Goal: Task Accomplishment & Management: Manage account settings

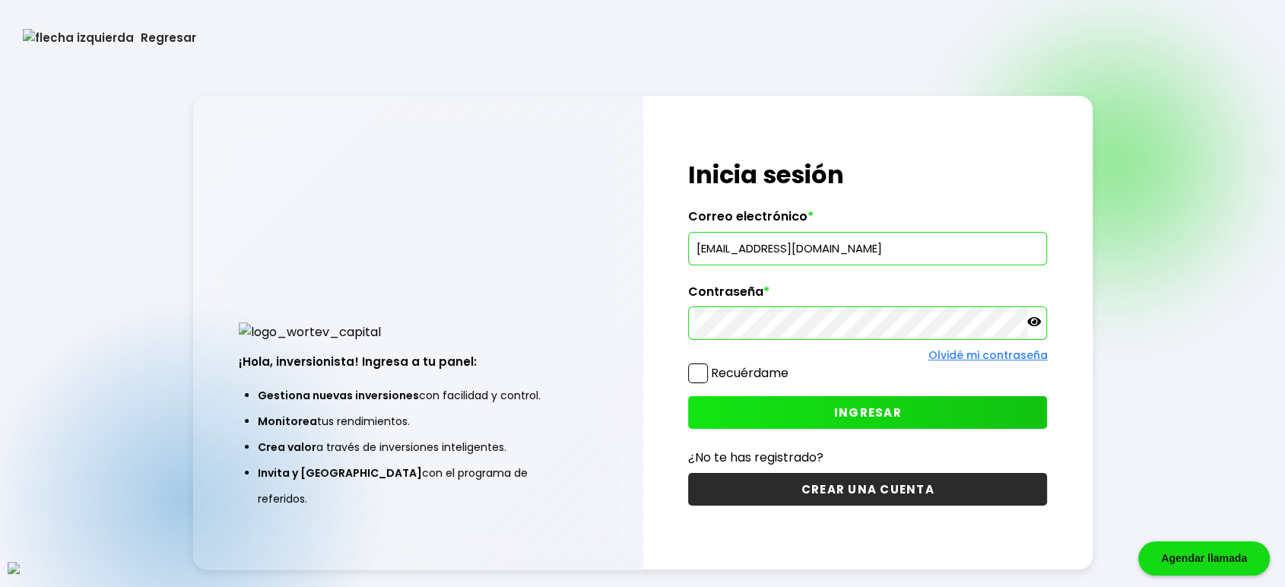
click at [1035, 322] on icon at bounding box center [1034, 321] width 14 height 9
click at [695, 376] on span at bounding box center [698, 373] width 20 height 20
click at [791, 366] on input "Recuérdame" at bounding box center [791, 366] width 0 height 0
click at [804, 428] on button "INGRESAR" at bounding box center [867, 412] width 359 height 33
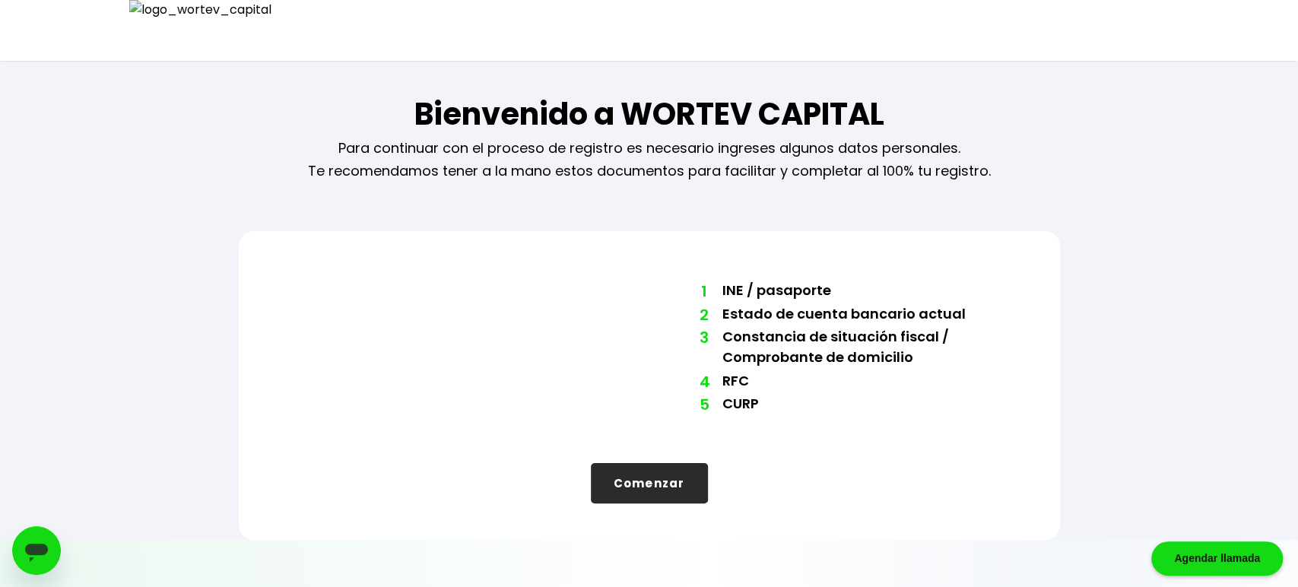
click at [676, 491] on button "Comenzar" at bounding box center [649, 483] width 117 height 40
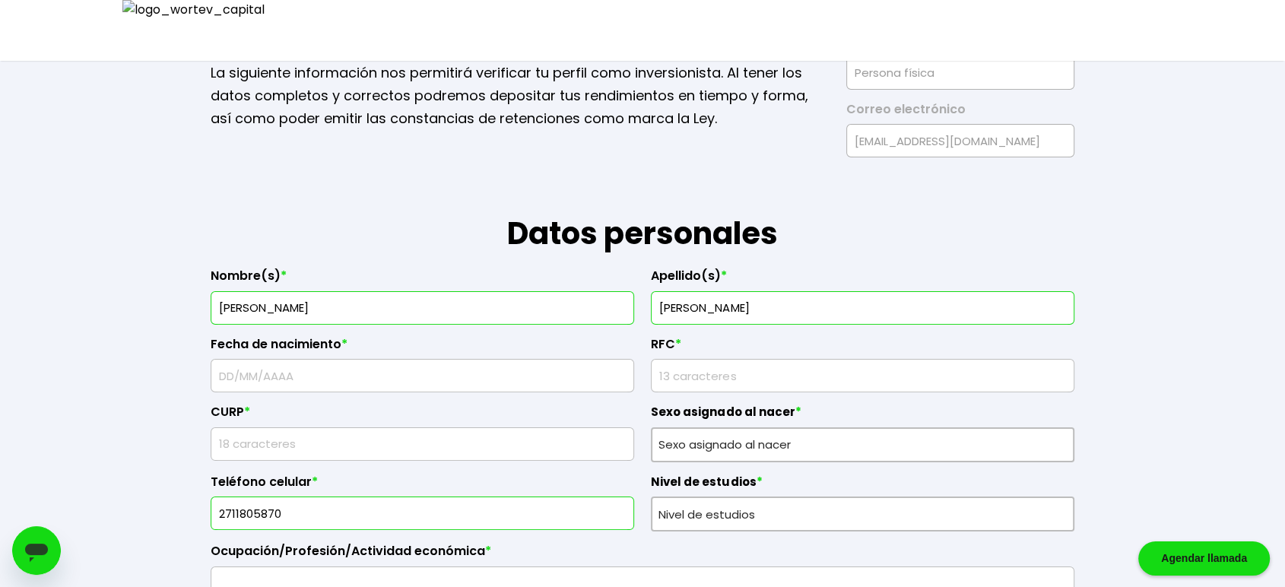
scroll to position [84, 0]
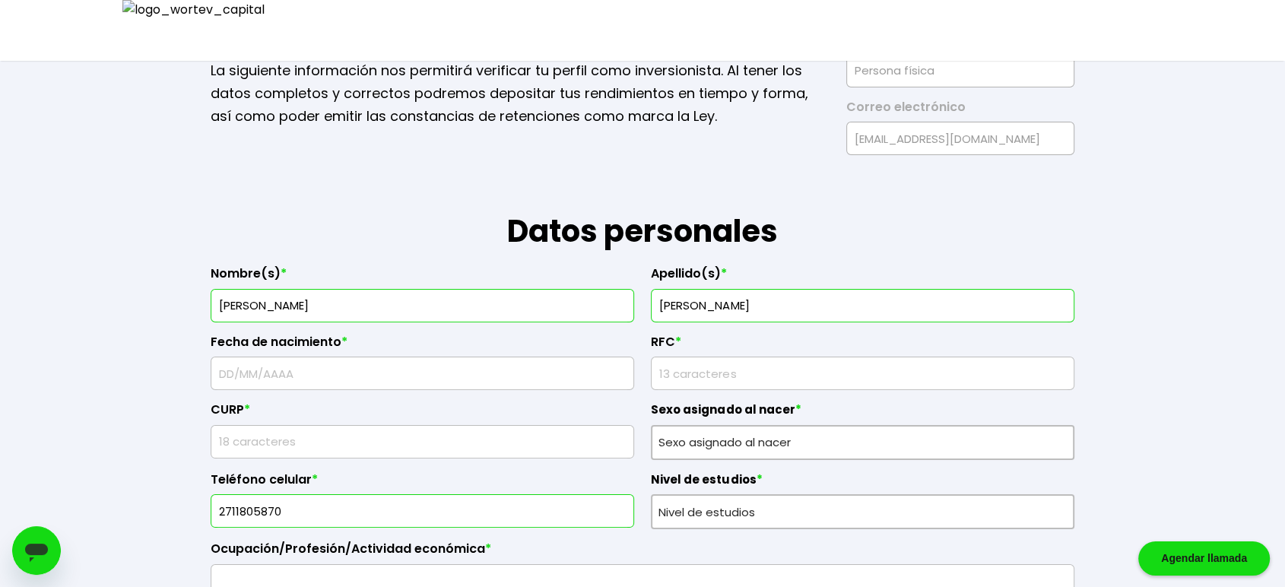
type input "[PERSON_NAME]"
type input "11/"
type input "EWSA8909166Y7"
type input "UTSA890916HU6NSR08"
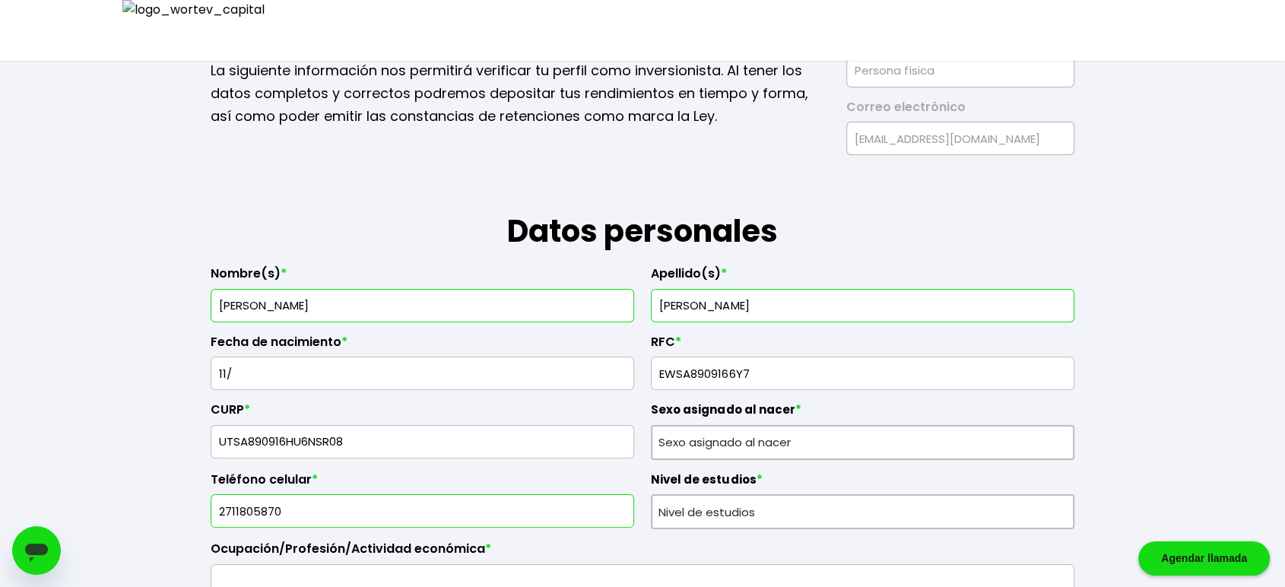
type input "5207202924"
type input "Tempore non perspic"
type input "91289"
type input "Perferendis qui libe"
type input "In temporibus est e"
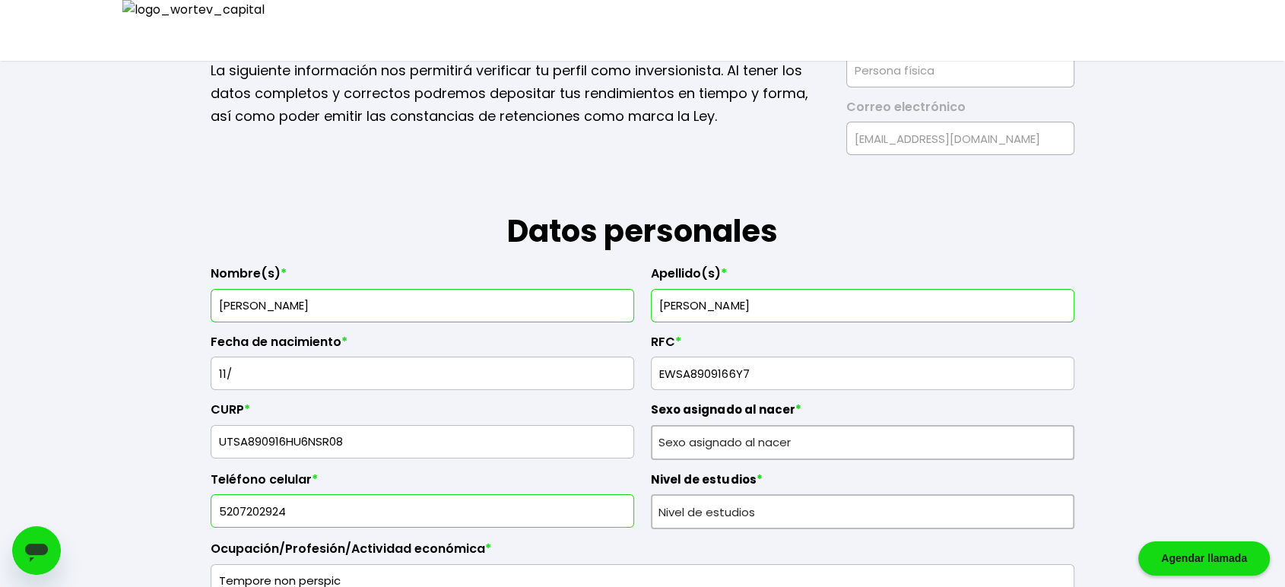
type input "Id iste iusto corpo"
type input "Culpa aut reprehende"
type input "212535885737725630"
type input "[PERSON_NAME]"
type input "[EMAIL_ADDRESS][DOMAIN_NAME]"
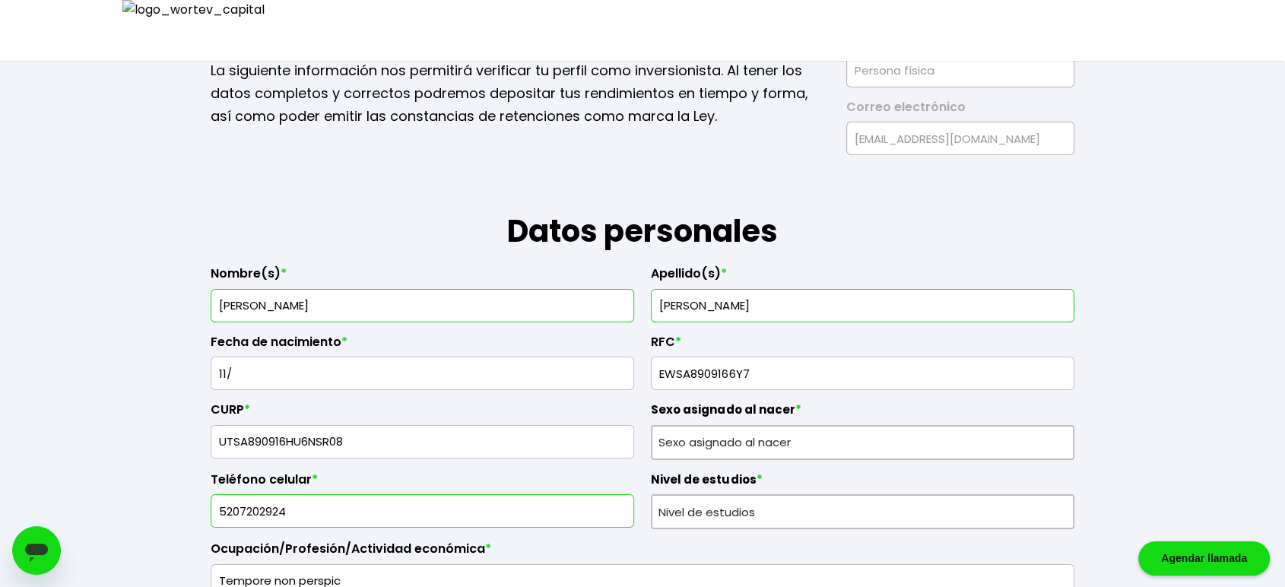
type input "5828239774"
radio input "true"
select select "Posgrado"
select select "[PERSON_NAME]"
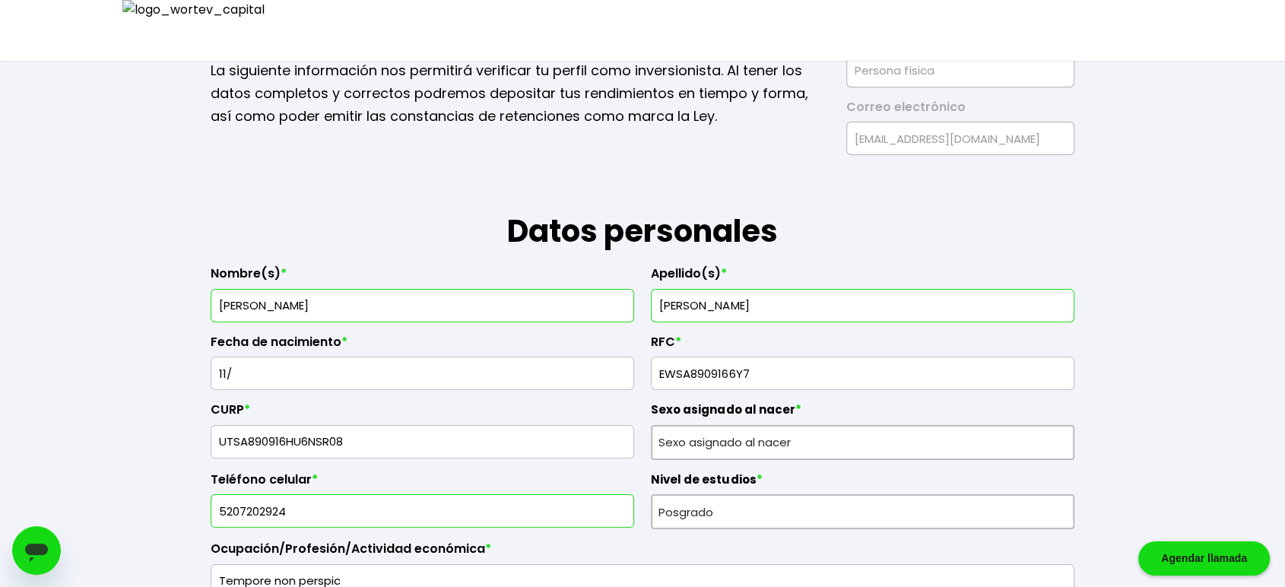
select select "CONSUBANCO"
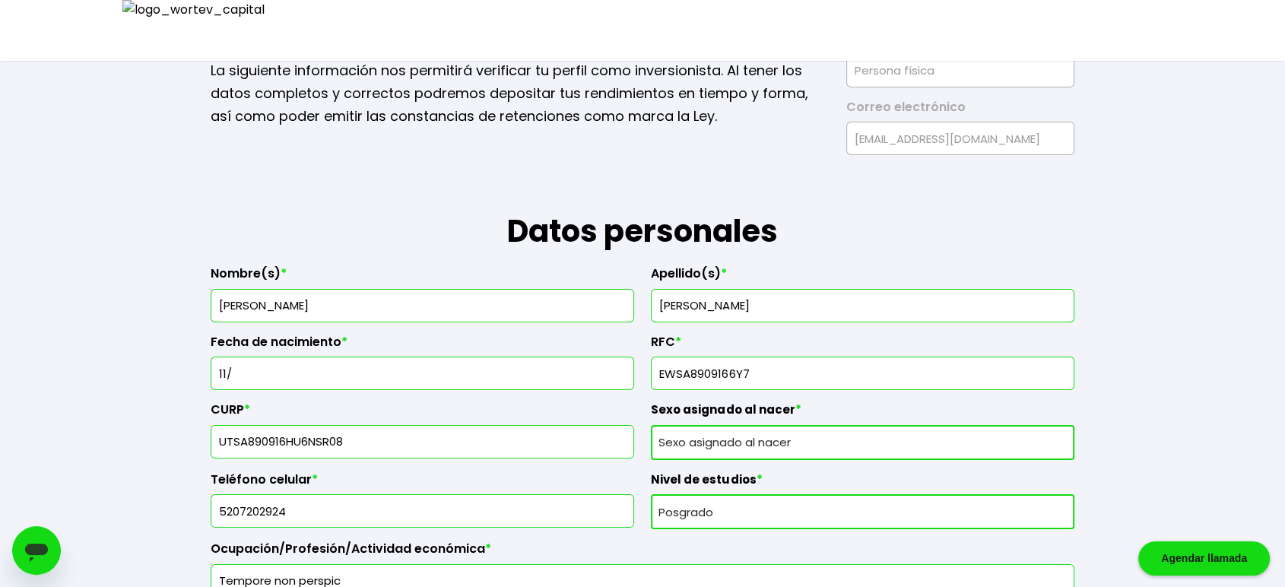
click at [329, 375] on input "11/" at bounding box center [422, 373] width 410 height 32
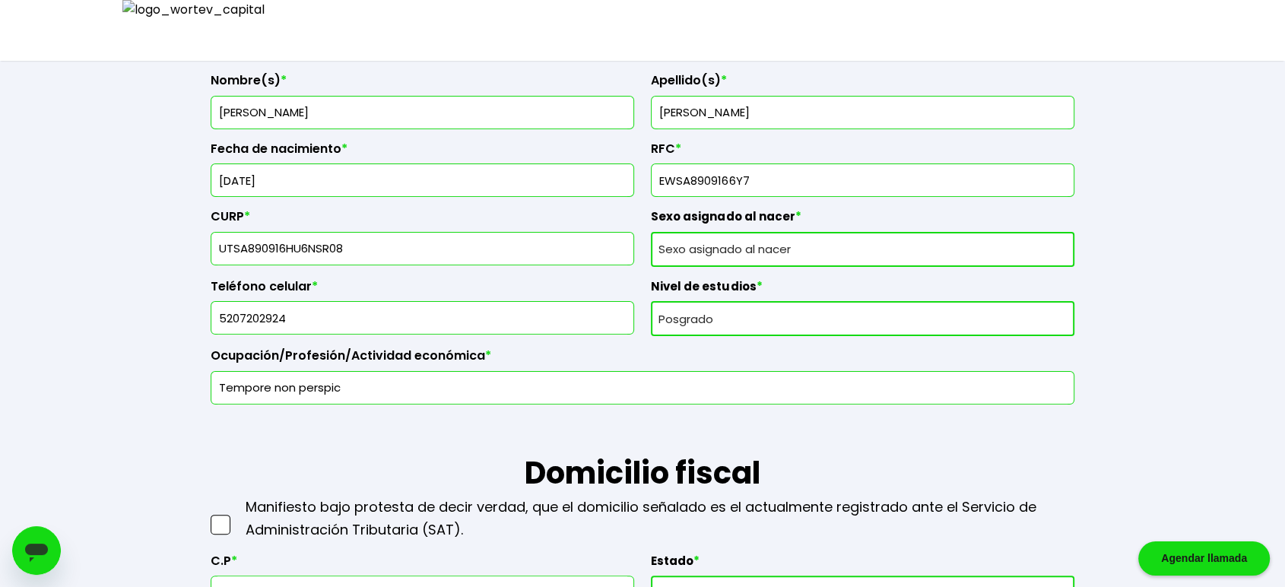
scroll to position [281, 0]
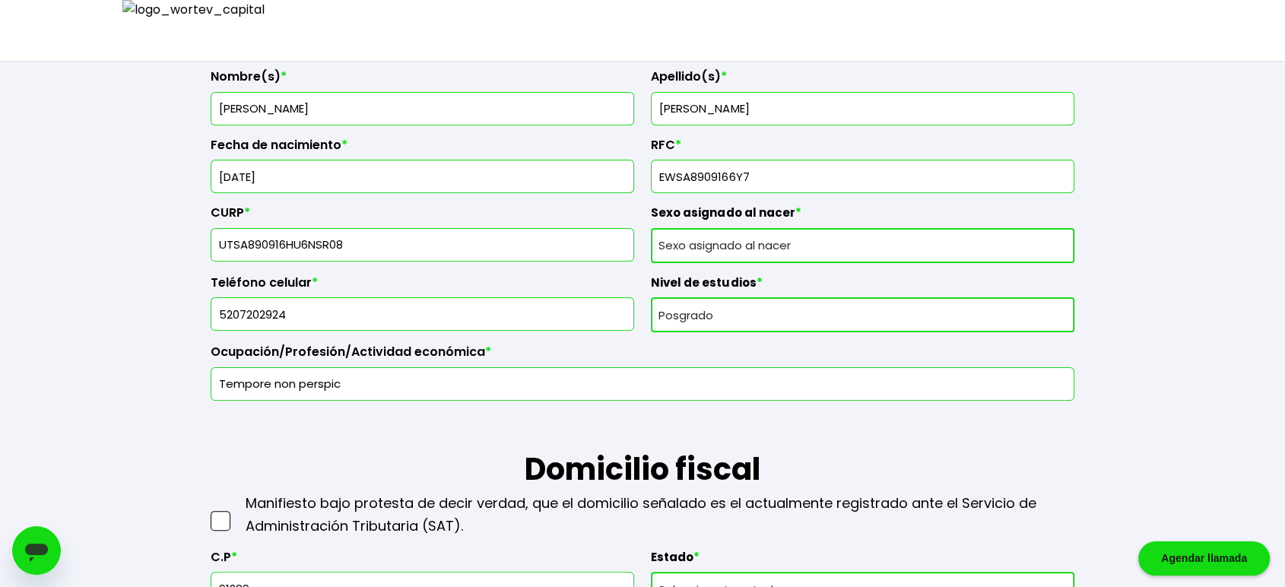
type input "[DATE]"
click at [809, 239] on select "Sexo asignado al nacer Hombre Mujer Prefiero no contestar" at bounding box center [862, 245] width 423 height 35
select select "Hombre"
click at [651, 228] on select "Sexo asignado al nacer Hombre Mujer Prefiero no contestar" at bounding box center [862, 245] width 423 height 35
click at [770, 293] on label "Nivel de estudios *" at bounding box center [862, 286] width 423 height 23
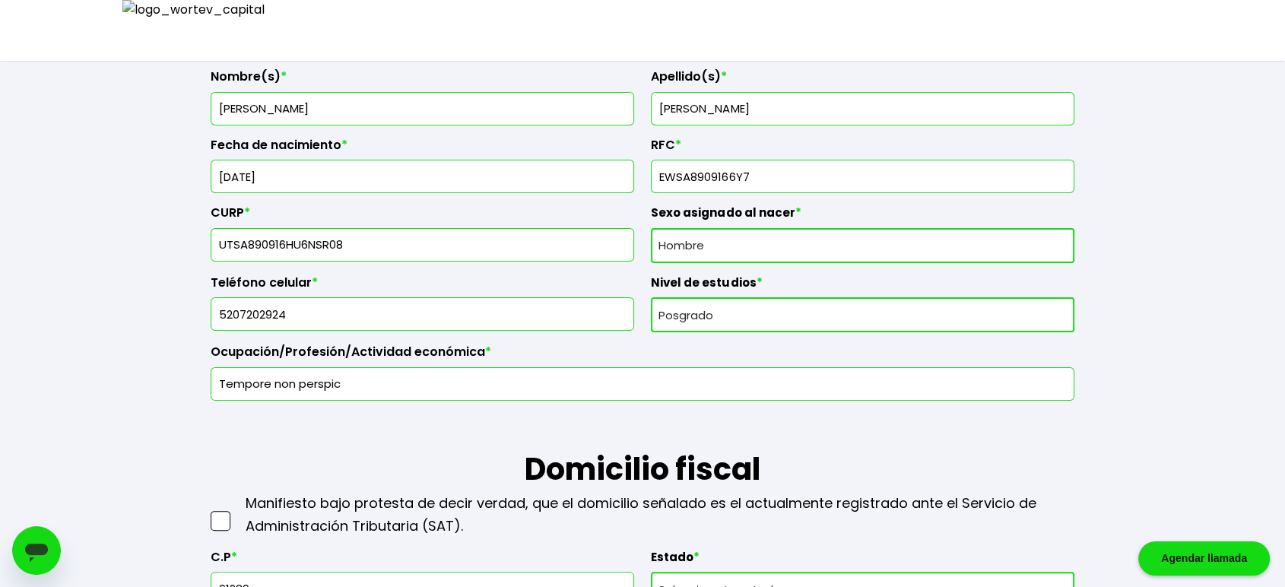
click at [759, 312] on select "Nivel de estudios Primaria Secundaria Bachillerato Licenciatura Posgrado" at bounding box center [862, 314] width 423 height 35
select select "Secundaria"
click at [651, 297] on select "Nivel de estudios Primaria Secundaria Bachillerato Licenciatura Posgrado" at bounding box center [862, 314] width 423 height 35
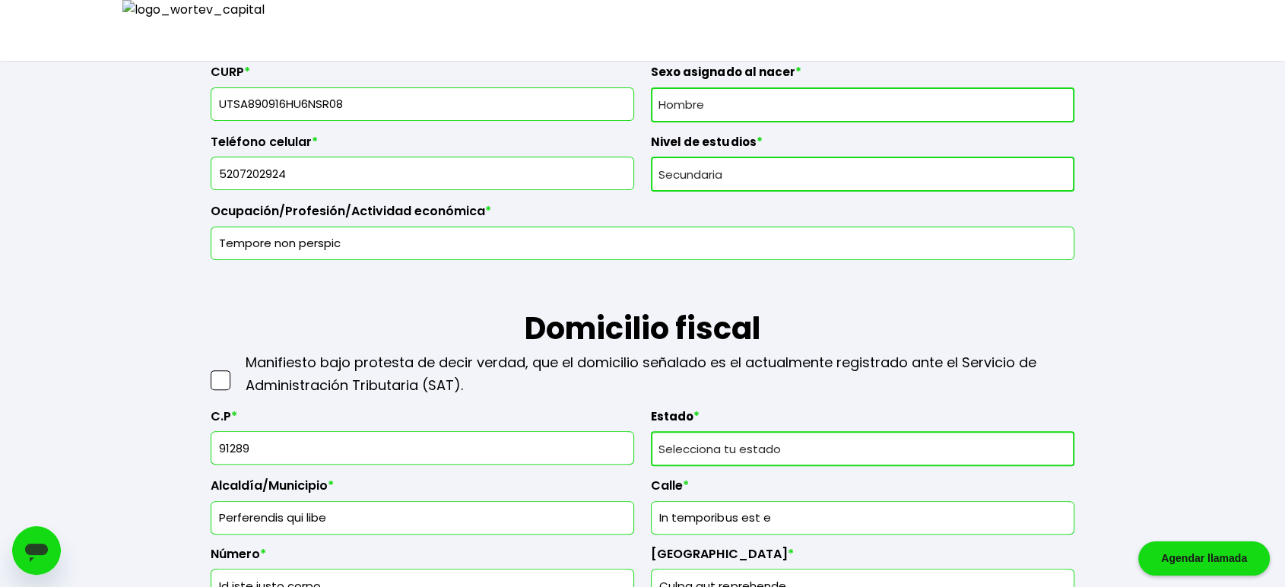
click at [225, 379] on span at bounding box center [221, 380] width 20 height 20
click at [236, 373] on input "checkbox" at bounding box center [236, 373] width 0 height 0
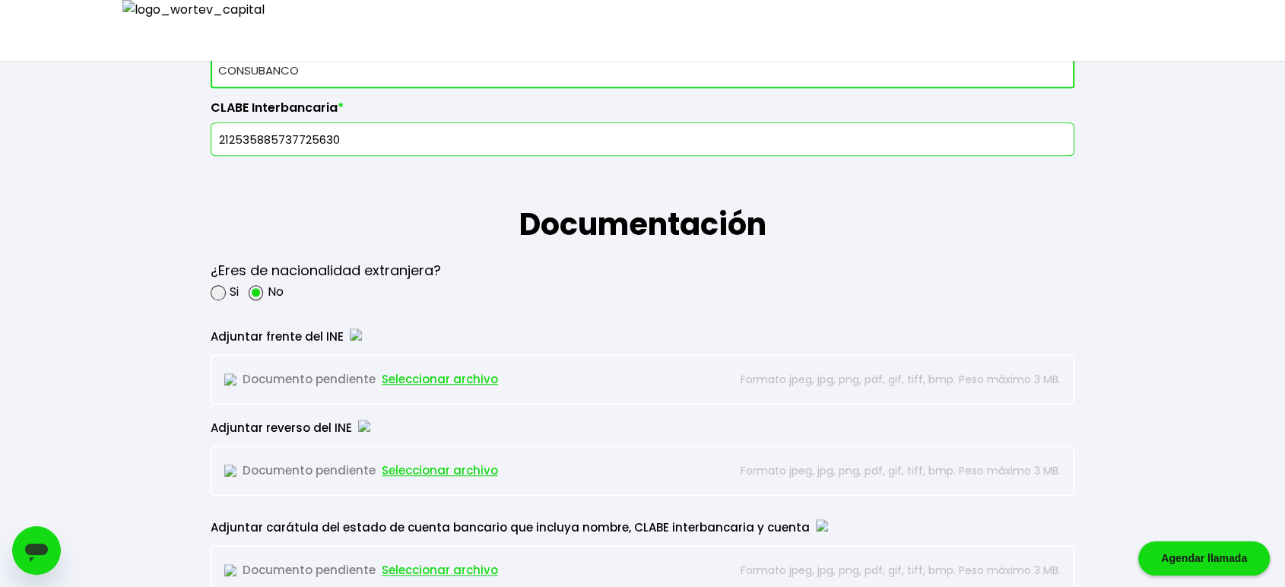
scroll to position [1098, 0]
click at [444, 373] on span "Seleccionar archivo" at bounding box center [440, 378] width 116 height 23
click at [448, 465] on span "Seleccionar archivo" at bounding box center [440, 469] width 116 height 23
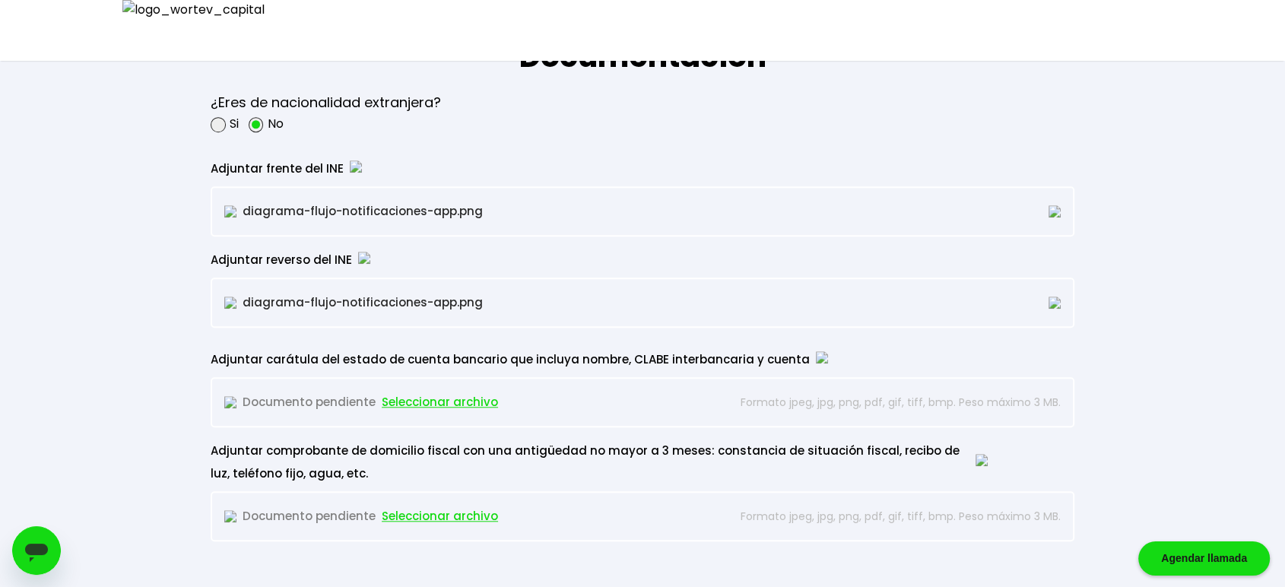
scroll to position [1267, 0]
click at [440, 401] on span "Seleccionar archivo" at bounding box center [440, 400] width 116 height 23
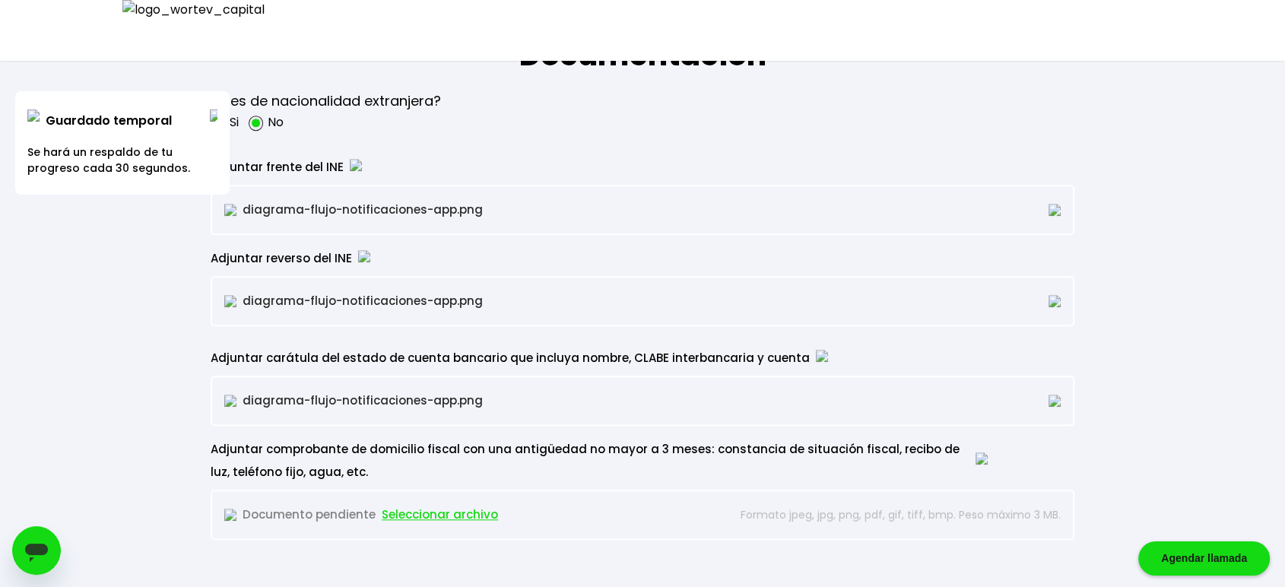
click at [455, 513] on span "Seleccionar archivo" at bounding box center [440, 514] width 116 height 23
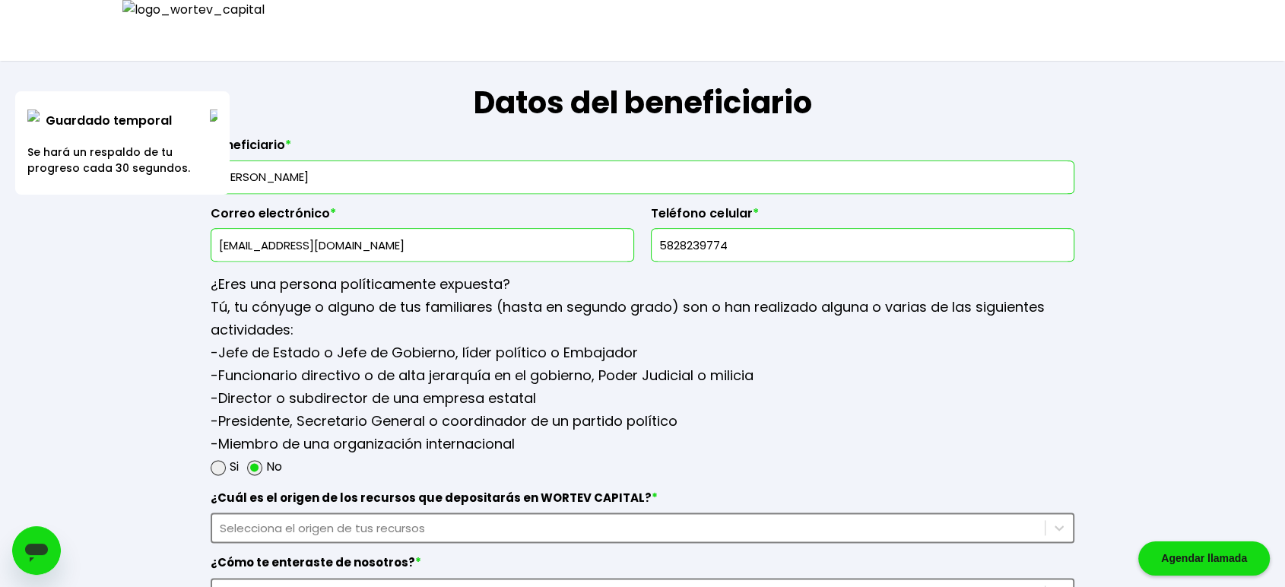
scroll to position [1802, 0]
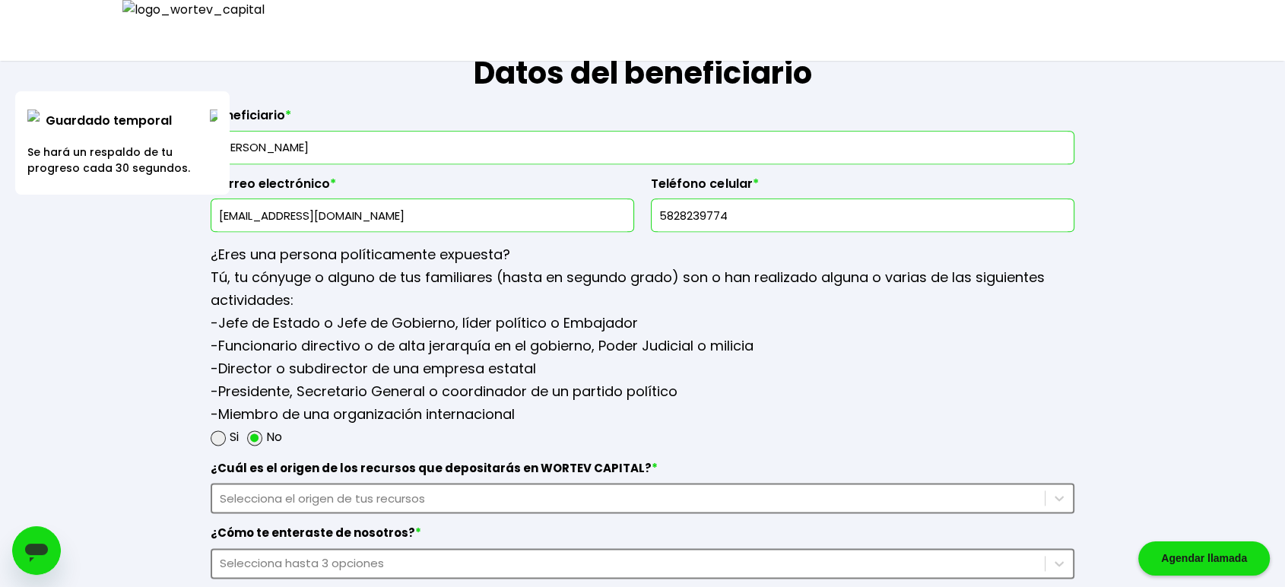
click at [214, 109] on img at bounding box center [214, 115] width 8 height 12
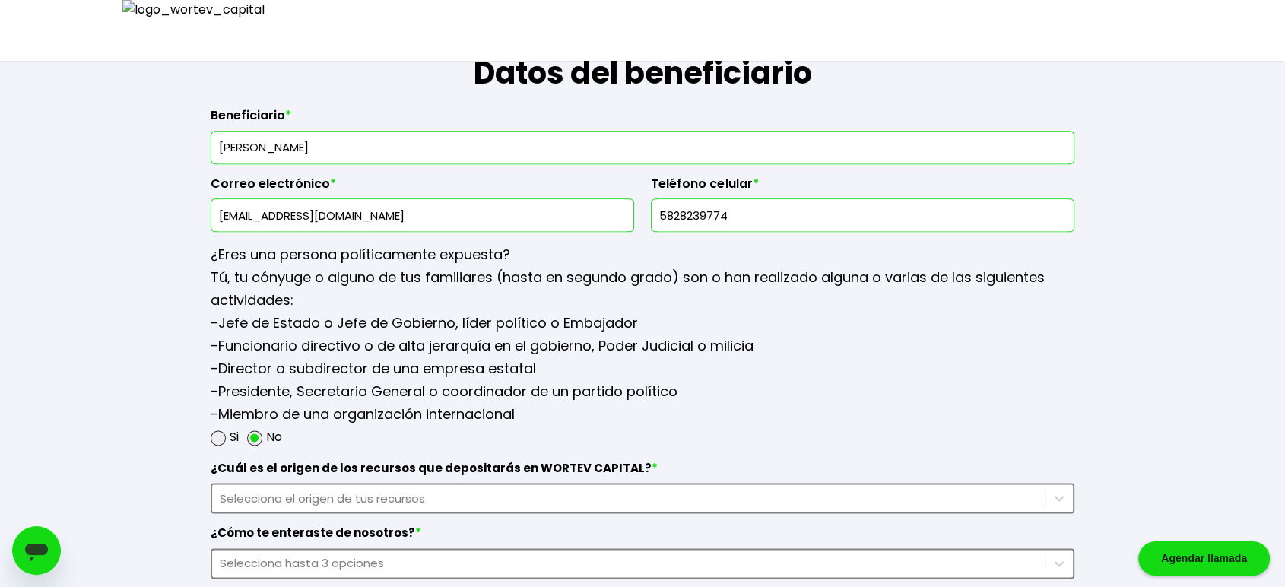
drag, startPoint x: 432, startPoint y: 212, endPoint x: 143, endPoint y: 214, distance: 288.9
type input "[EMAIL_ADDRESS][DOMAIN_NAME]"
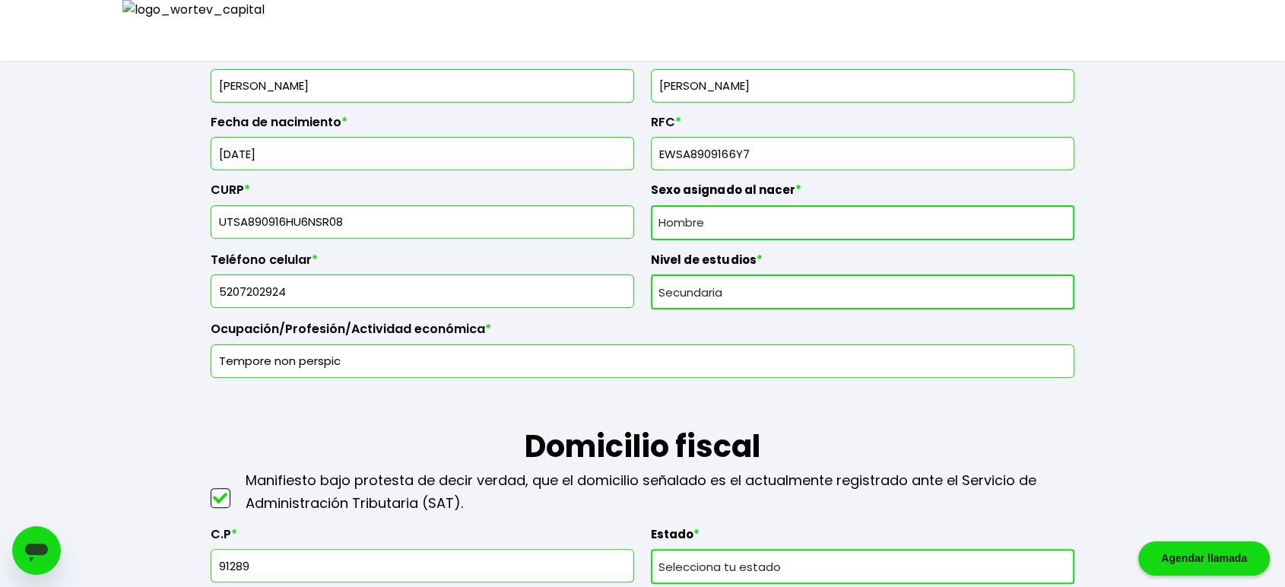
scroll to position [169, 0]
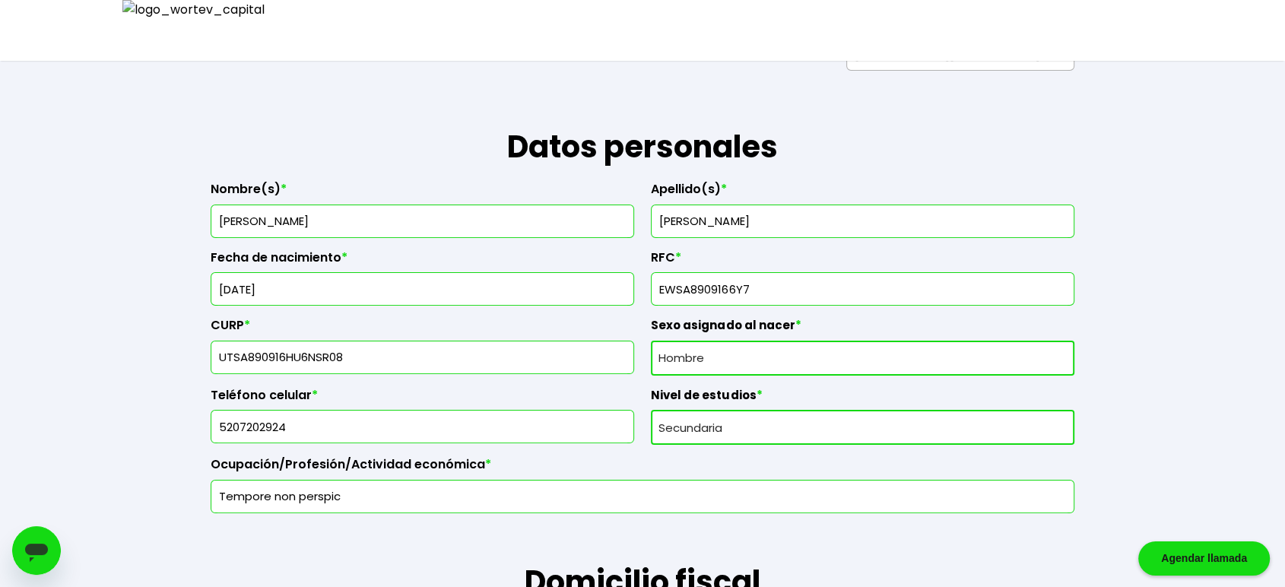
drag, startPoint x: 325, startPoint y: 430, endPoint x: 0, endPoint y: 430, distance: 325.4
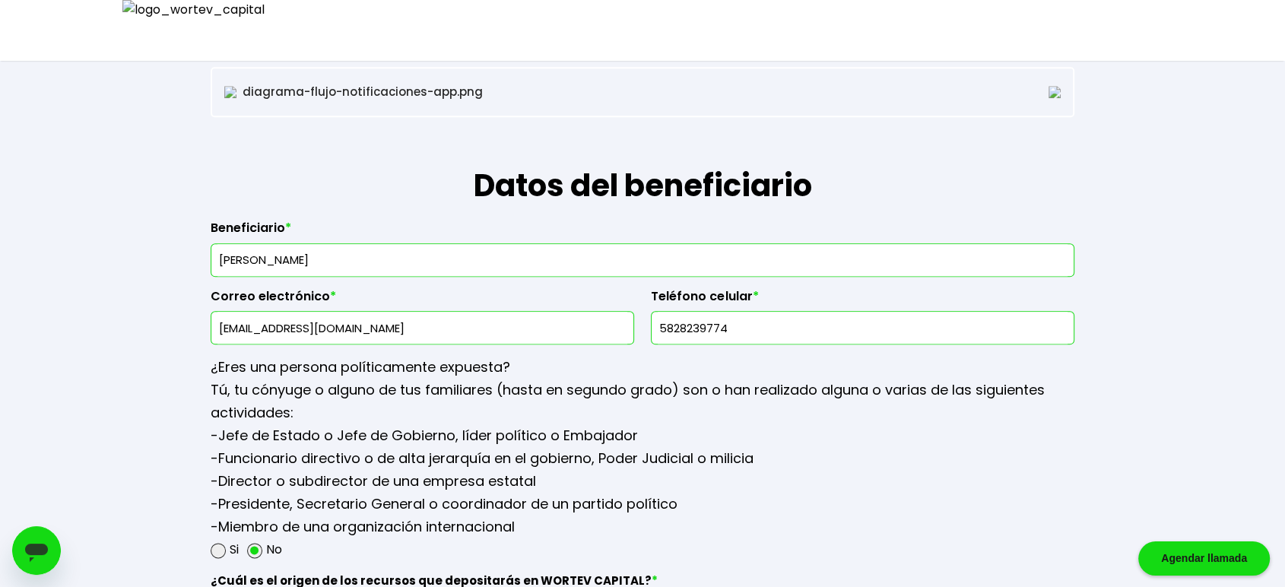
scroll to position [1717, 0]
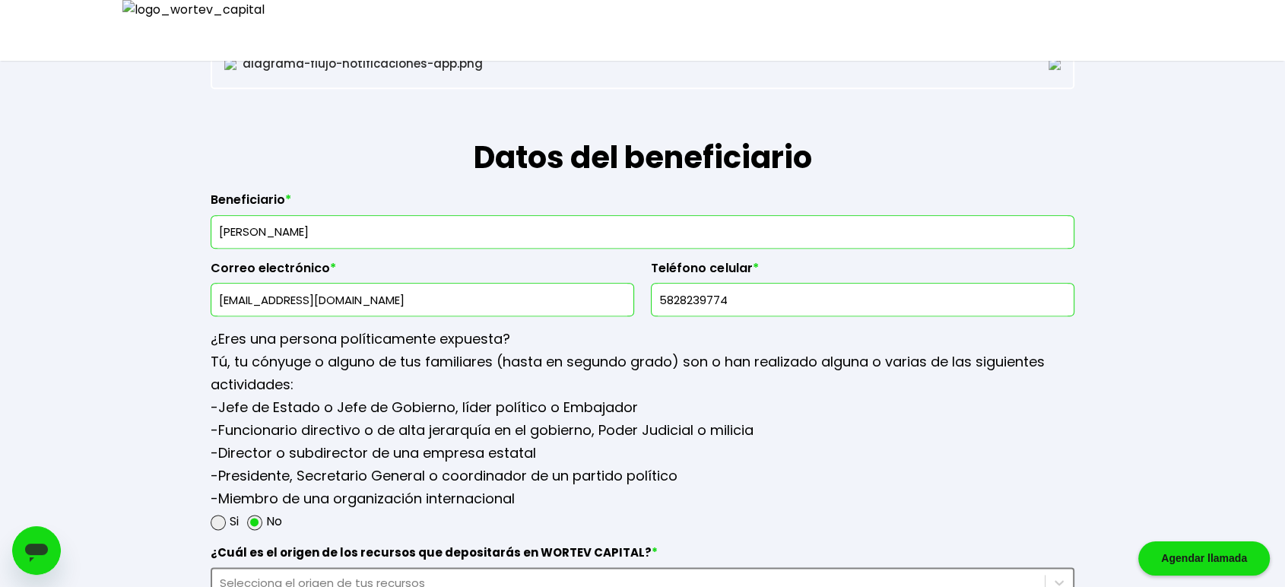
drag, startPoint x: 772, startPoint y: 295, endPoint x: 494, endPoint y: 292, distance: 278.3
click at [494, 292] on div "Beneficiario * [PERSON_NAME] Correo electrónico * [EMAIL_ADDRESS][DOMAIN_NAME] …" at bounding box center [643, 248] width 864 height 136
paste input "20720292"
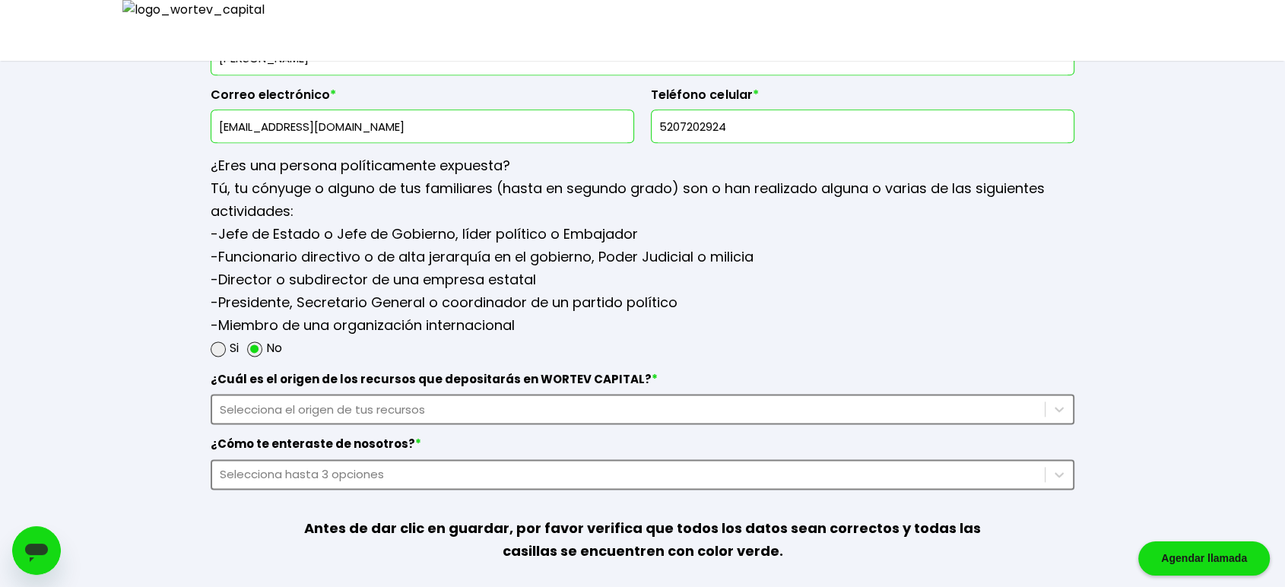
scroll to position [1943, 0]
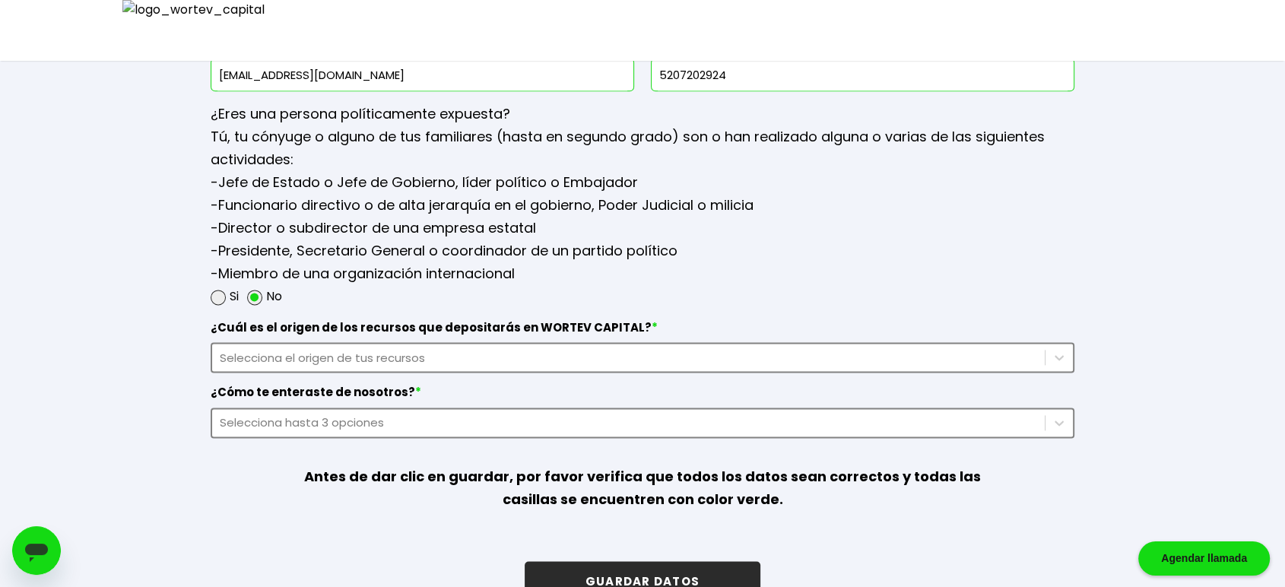
type input "5207202924"
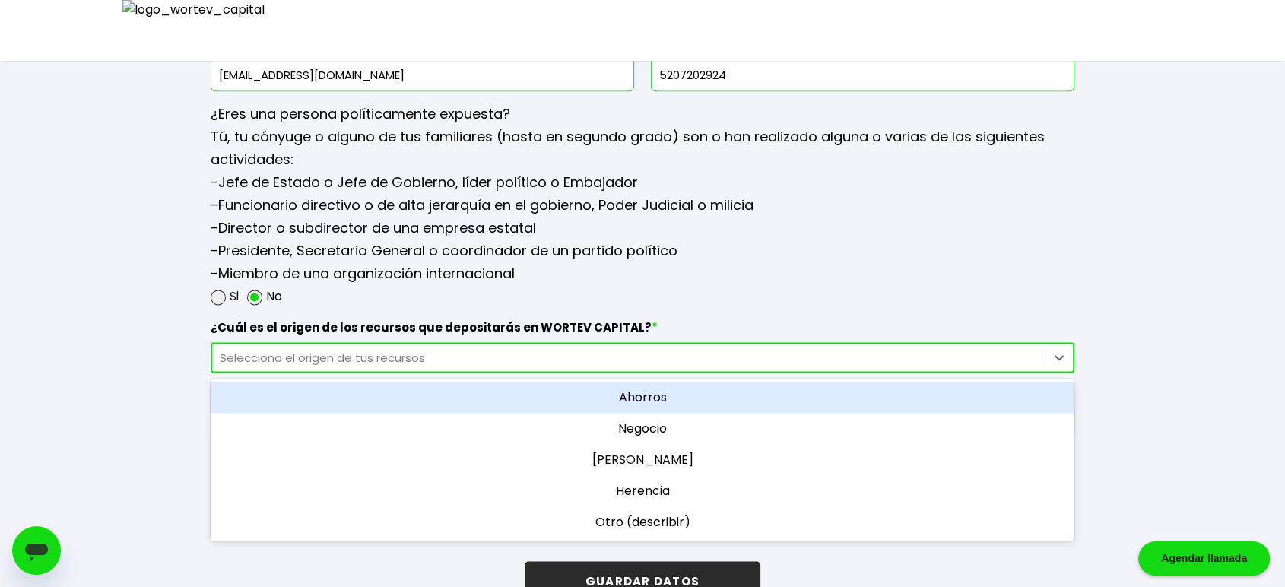
click at [401, 350] on div "Selecciona el origen de tus recursos" at bounding box center [628, 357] width 817 height 17
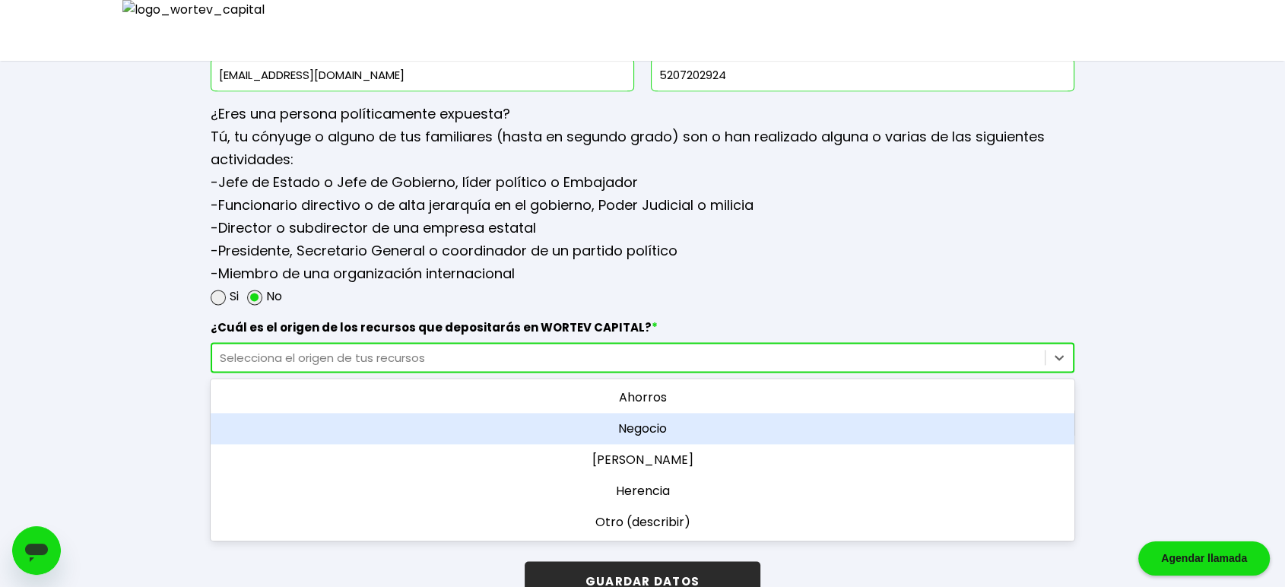
click at [614, 428] on div "Negocio" at bounding box center [643, 428] width 864 height 31
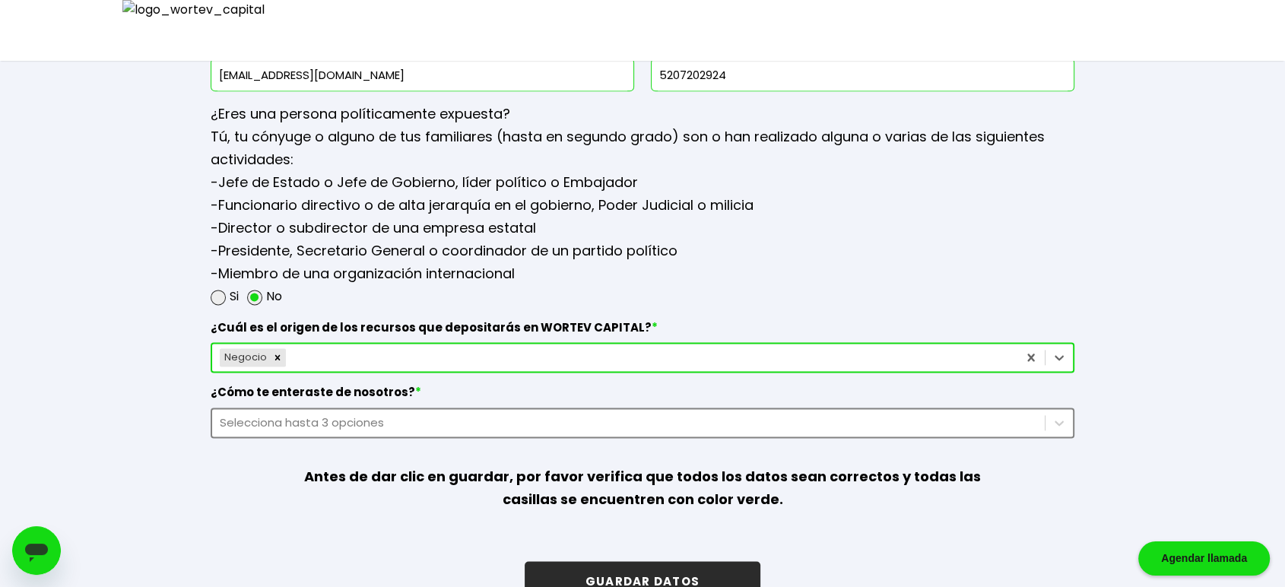
click at [616, 424] on div "Selecciona hasta 3 opciones" at bounding box center [643, 423] width 864 height 30
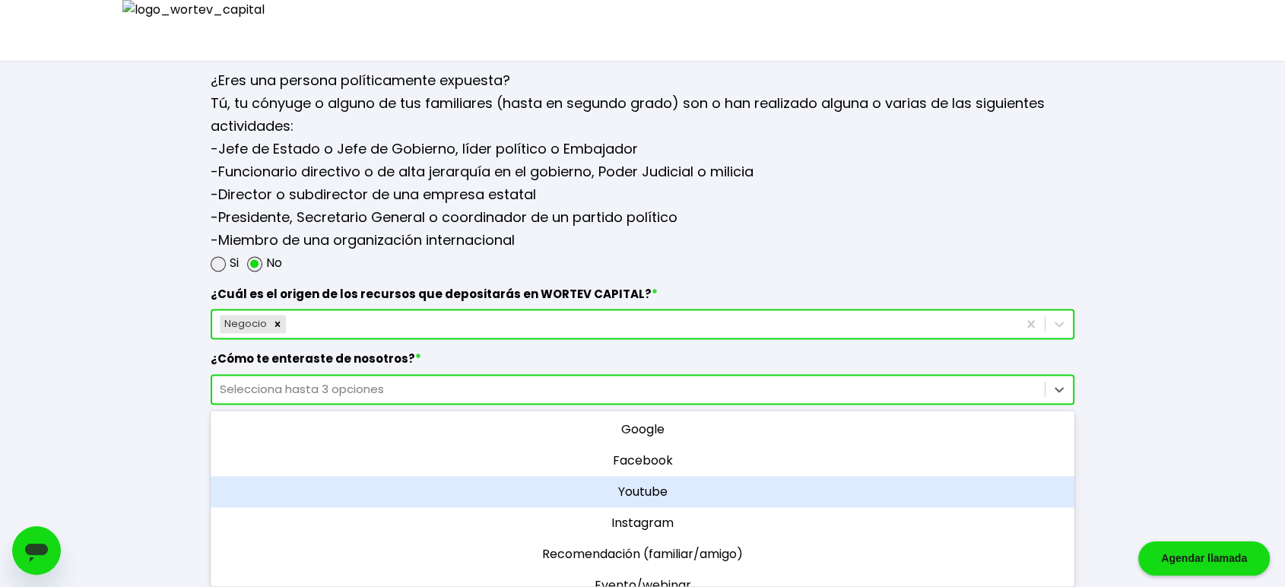
click at [644, 485] on div "Youtube" at bounding box center [643, 491] width 864 height 31
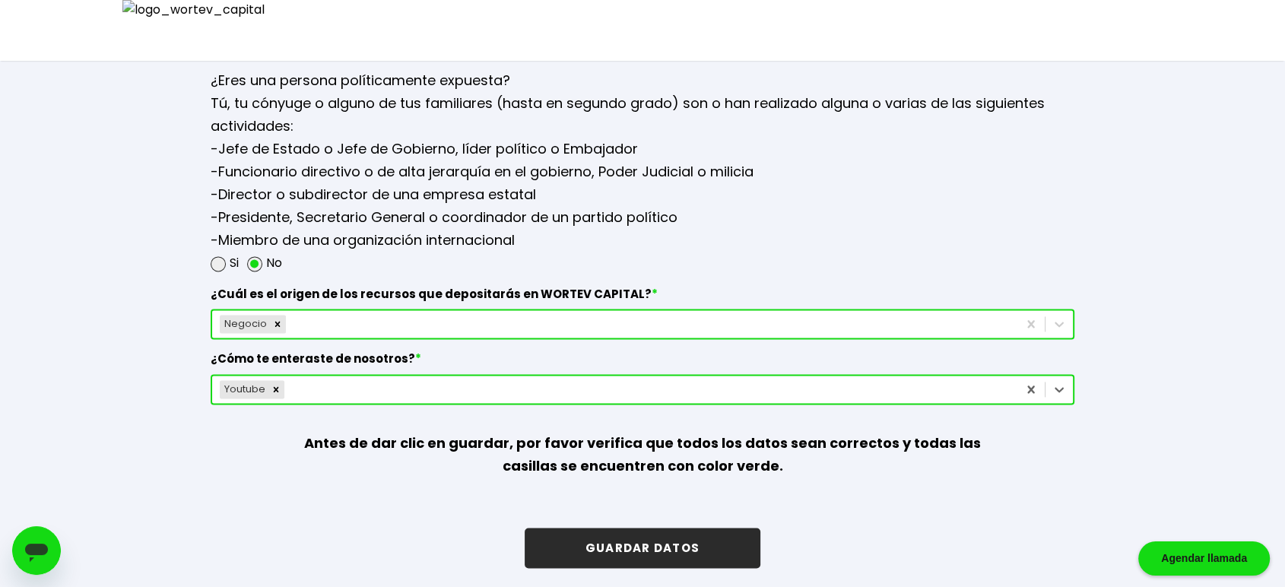
click at [666, 539] on button "GUARDAR DATOS" at bounding box center [643, 548] width 236 height 40
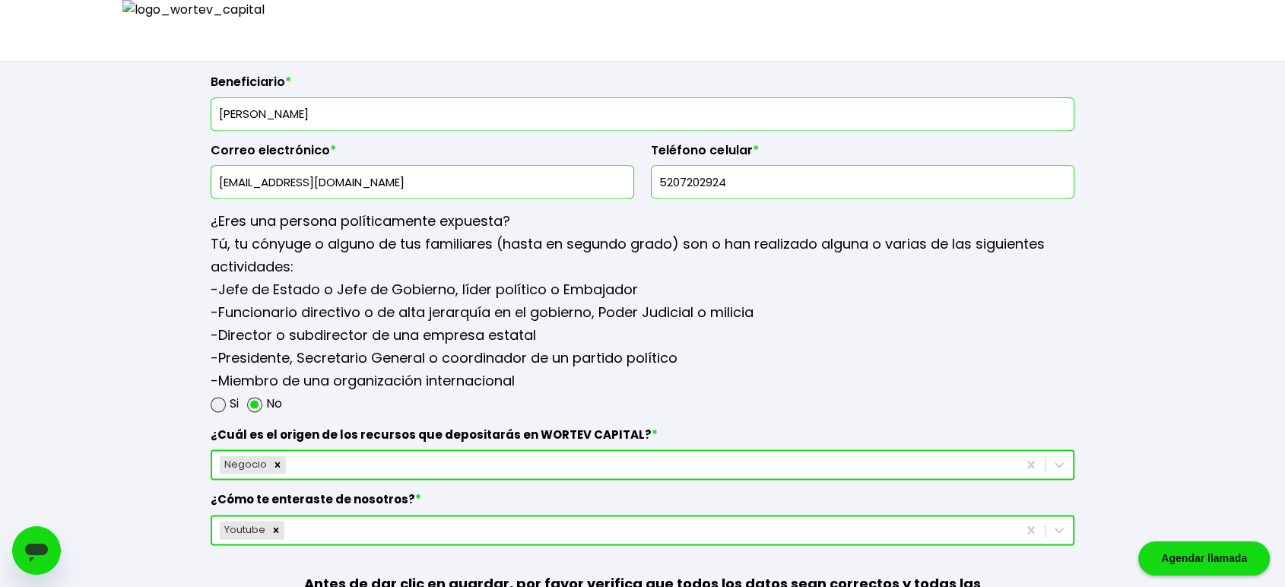
scroll to position [2008, 0]
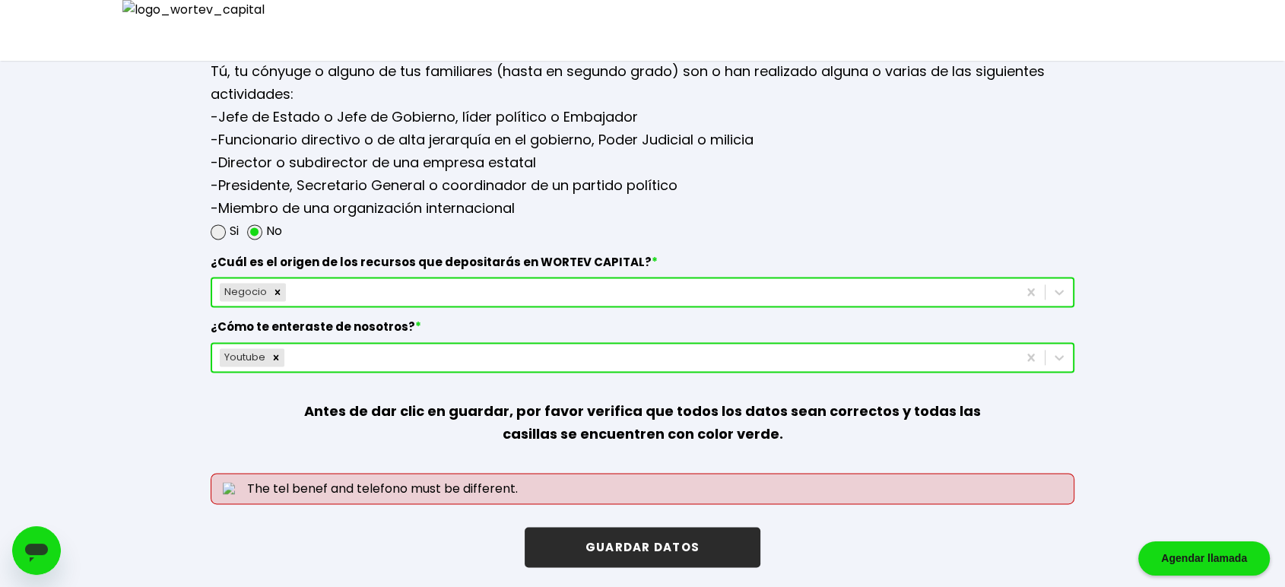
click at [645, 548] on button "GUARDAR DATOS" at bounding box center [643, 547] width 236 height 40
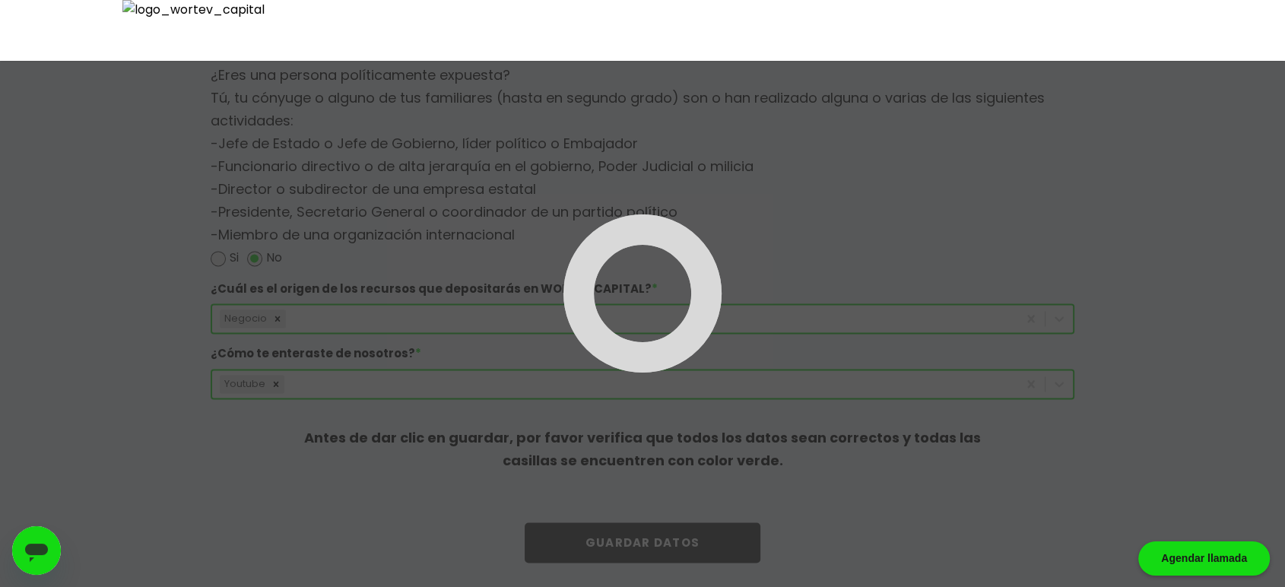
click at [645, 547] on div at bounding box center [642, 293] width 1285 height 587
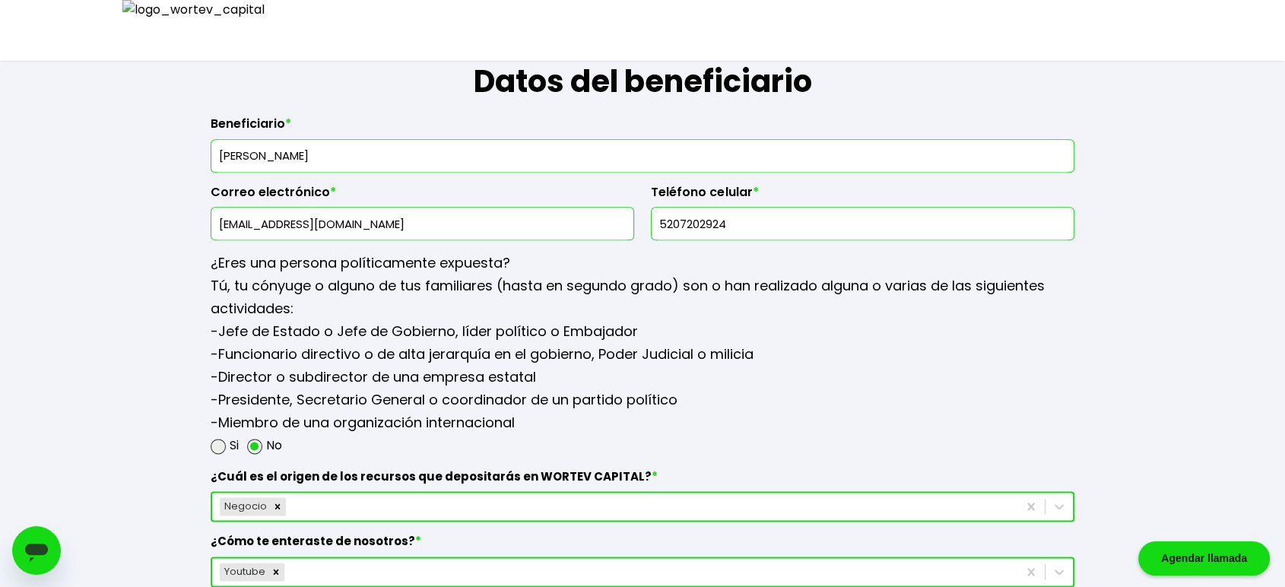
scroll to position [1778, 0]
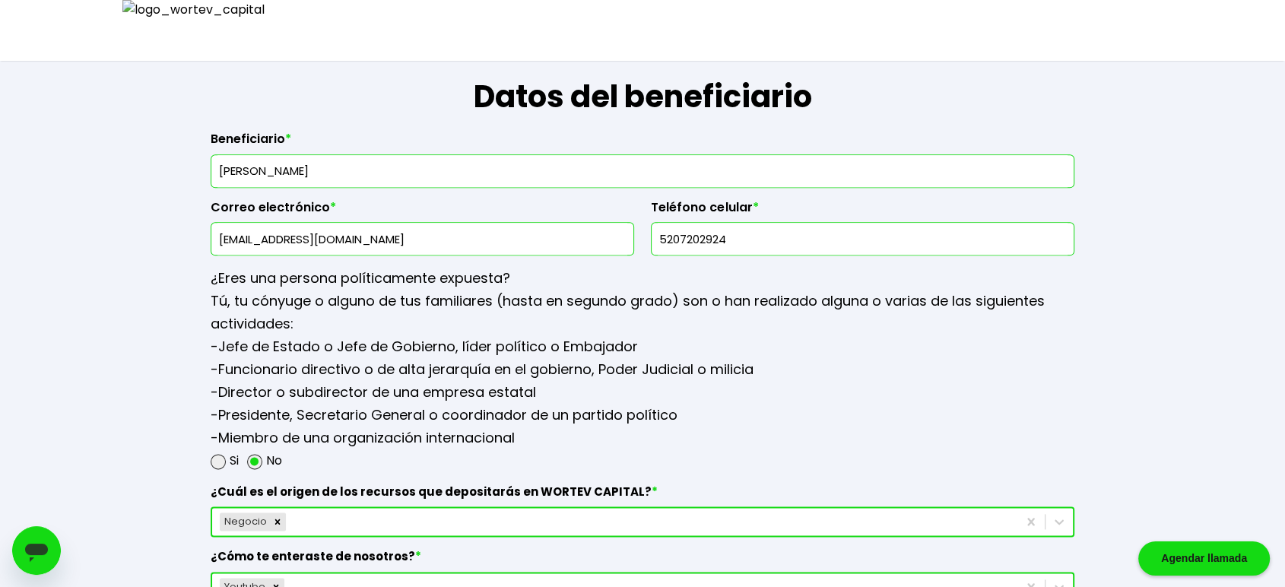
drag, startPoint x: 333, startPoint y: 237, endPoint x: 43, endPoint y: 240, distance: 290.4
paste input "text"
type input "[EMAIL_ADDRESS][DOMAIN_NAME]"
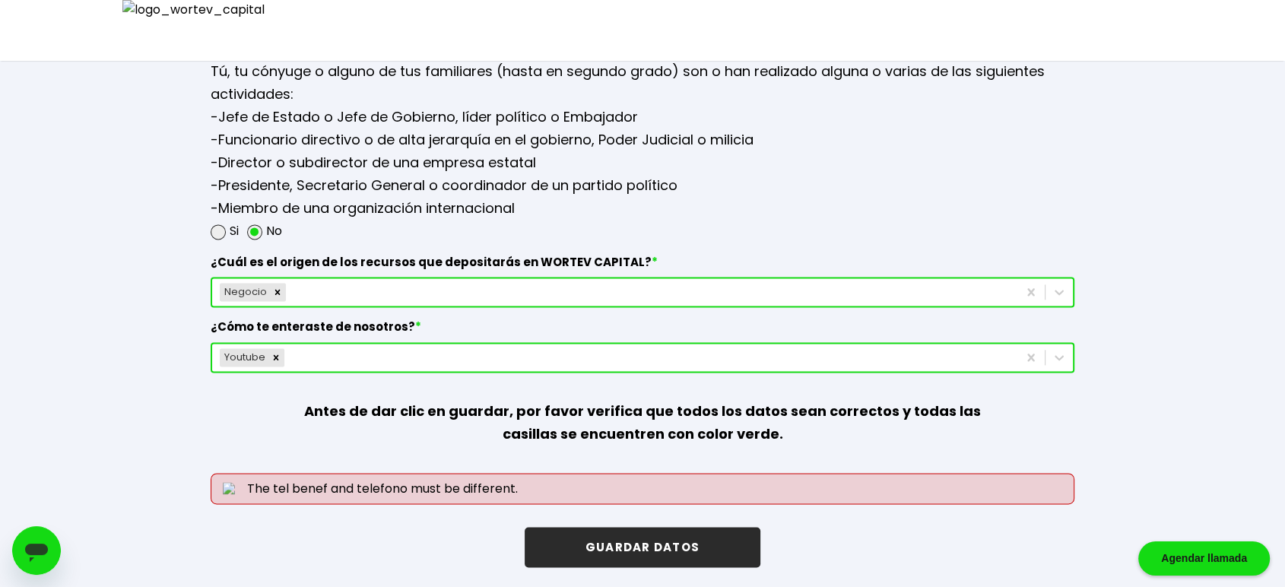
click at [663, 547] on button "GUARDAR DATOS" at bounding box center [643, 547] width 236 height 40
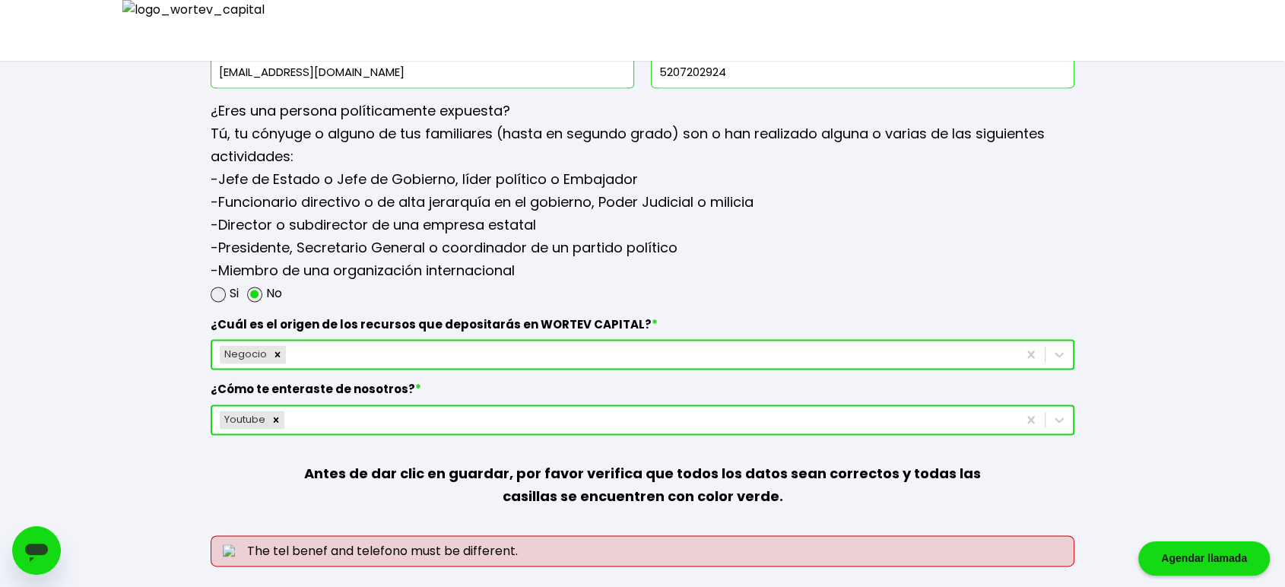
scroll to position [2008, 0]
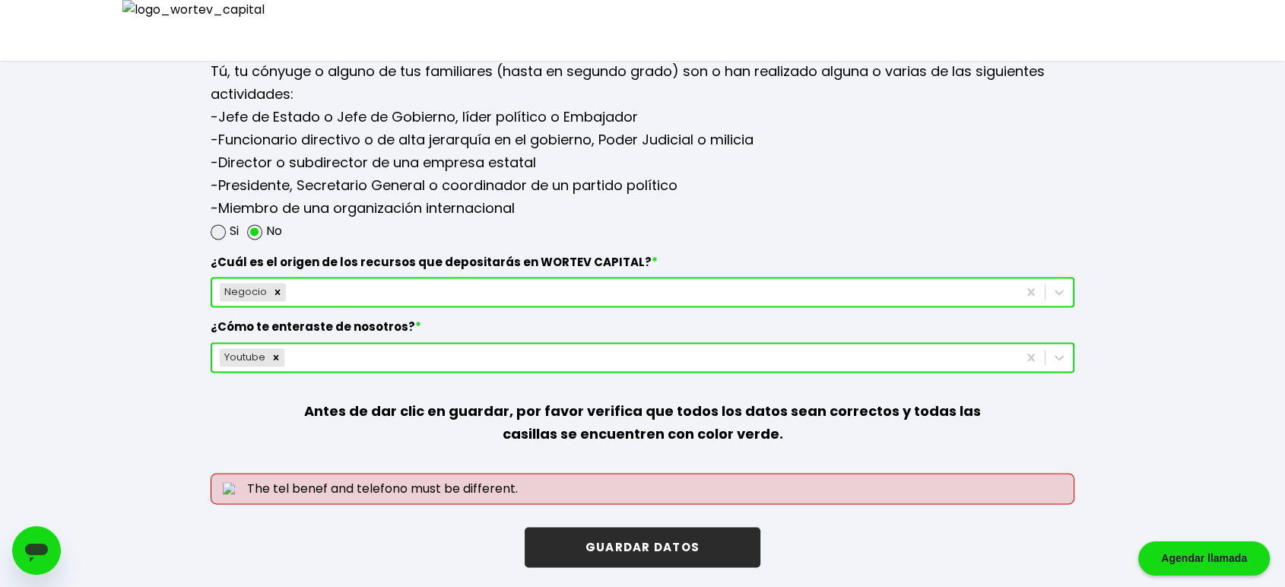
click at [661, 547] on button "GUARDAR DATOS" at bounding box center [643, 547] width 236 height 40
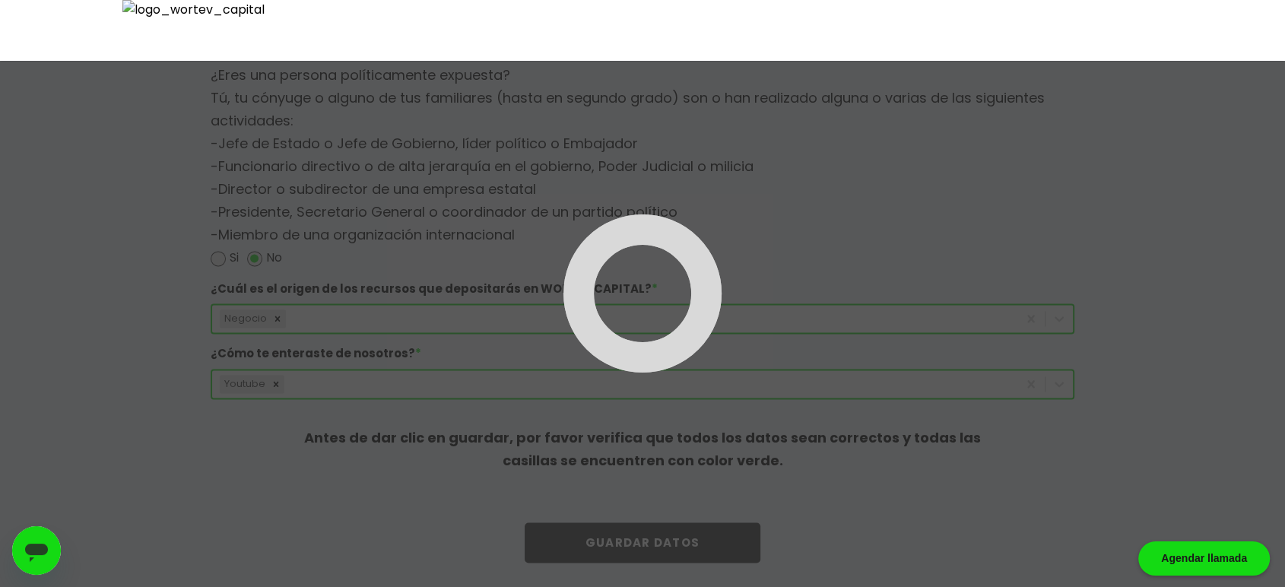
scroll to position [1976, 0]
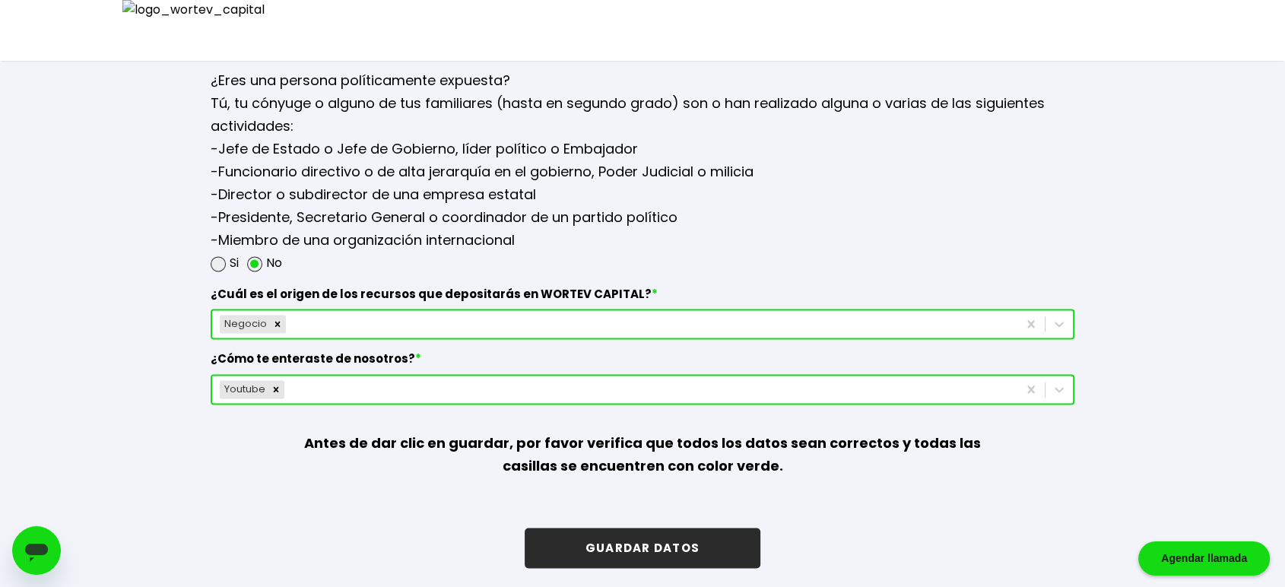
click at [677, 548] on button "GUARDAR DATOS" at bounding box center [643, 548] width 236 height 40
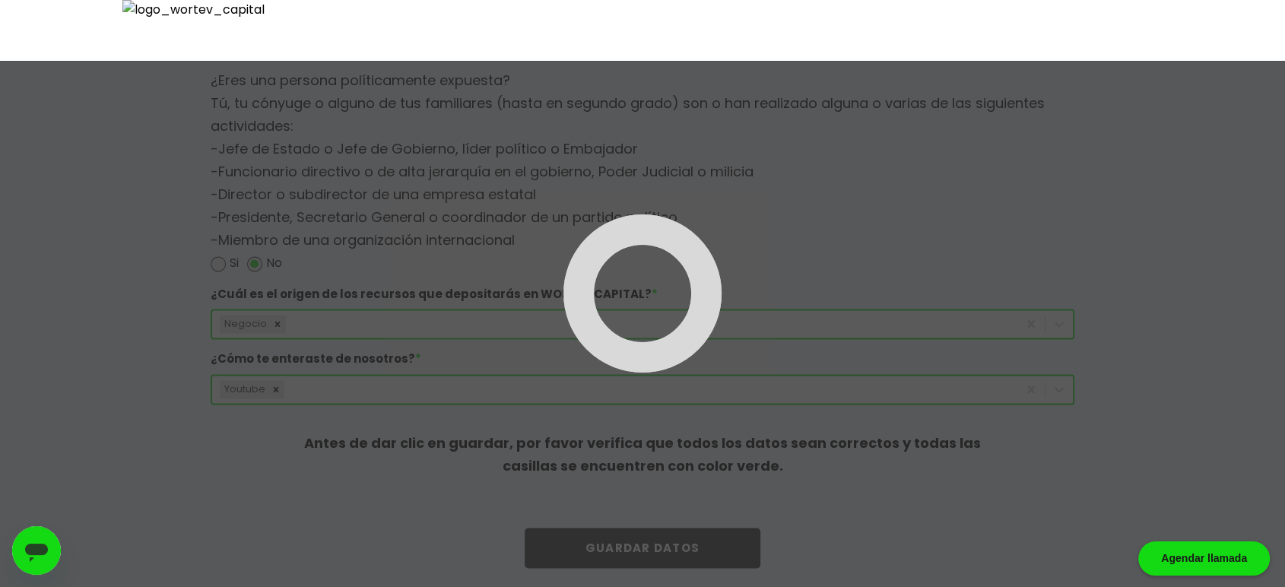
scroll to position [2008, 0]
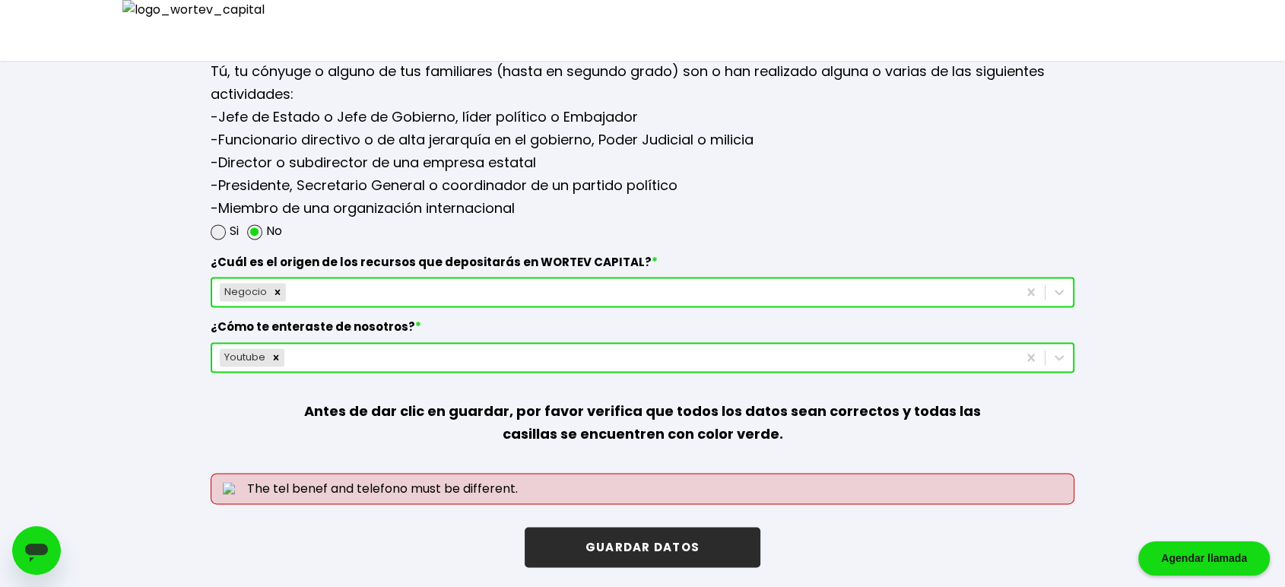
click at [669, 557] on button "GUARDAR DATOS" at bounding box center [643, 547] width 236 height 40
click at [651, 534] on button "GUARDAR DATOS" at bounding box center [643, 547] width 236 height 40
click at [720, 547] on button "GUARDAR DATOS" at bounding box center [643, 547] width 236 height 40
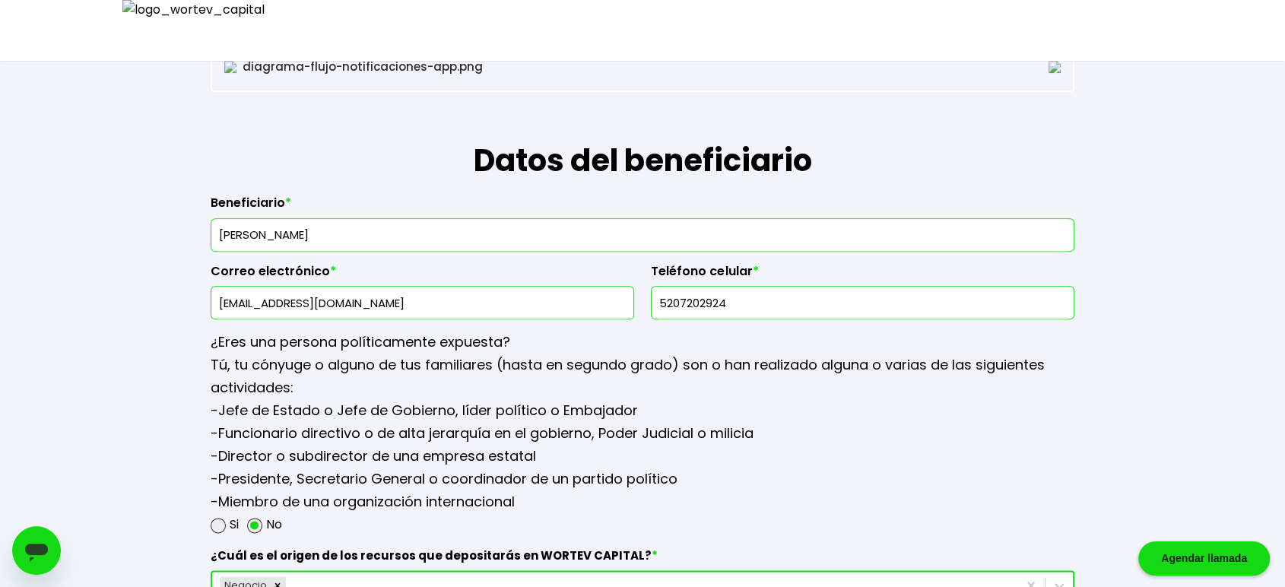
scroll to position [1660, 0]
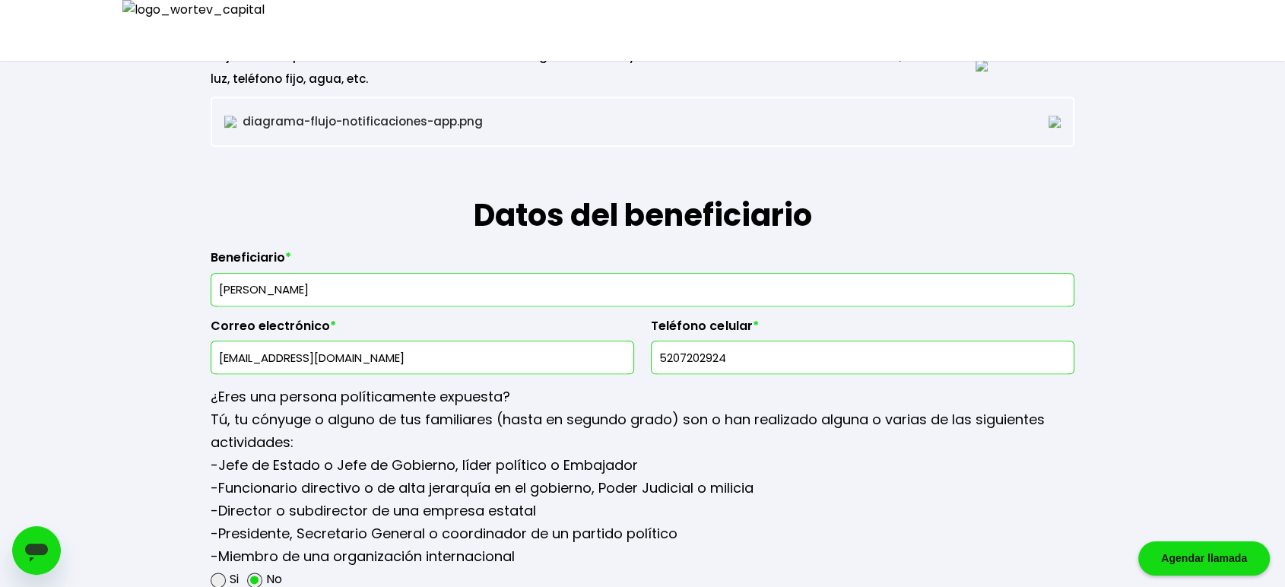
click at [255, 357] on input "[EMAIL_ADDRESS][DOMAIN_NAME]" at bounding box center [422, 357] width 410 height 32
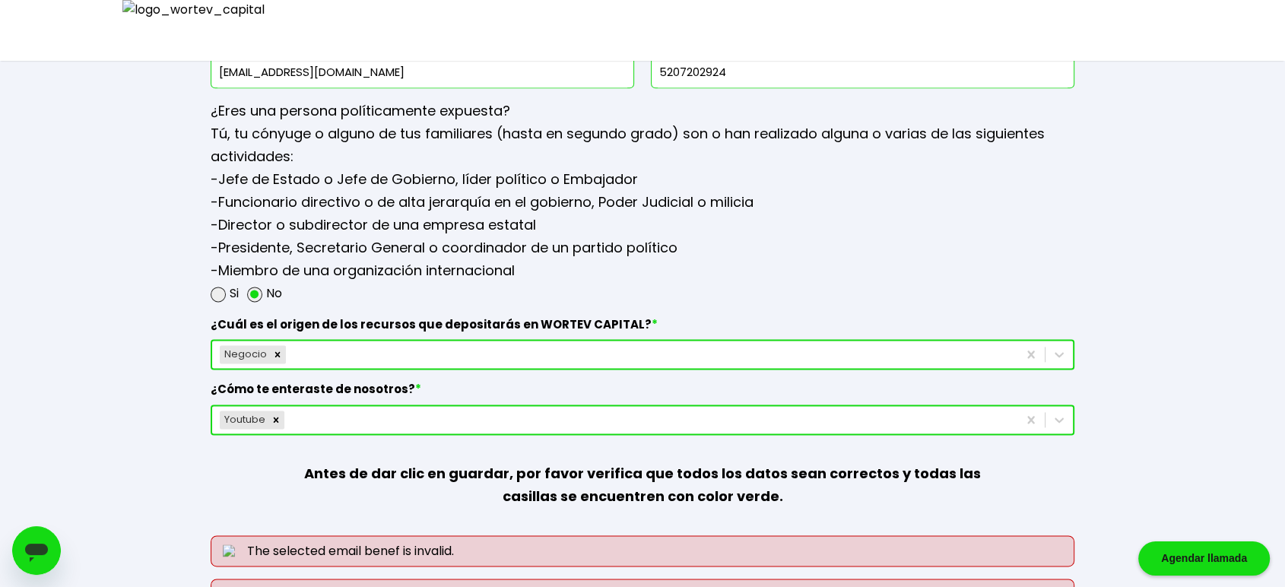
scroll to position [2054, 0]
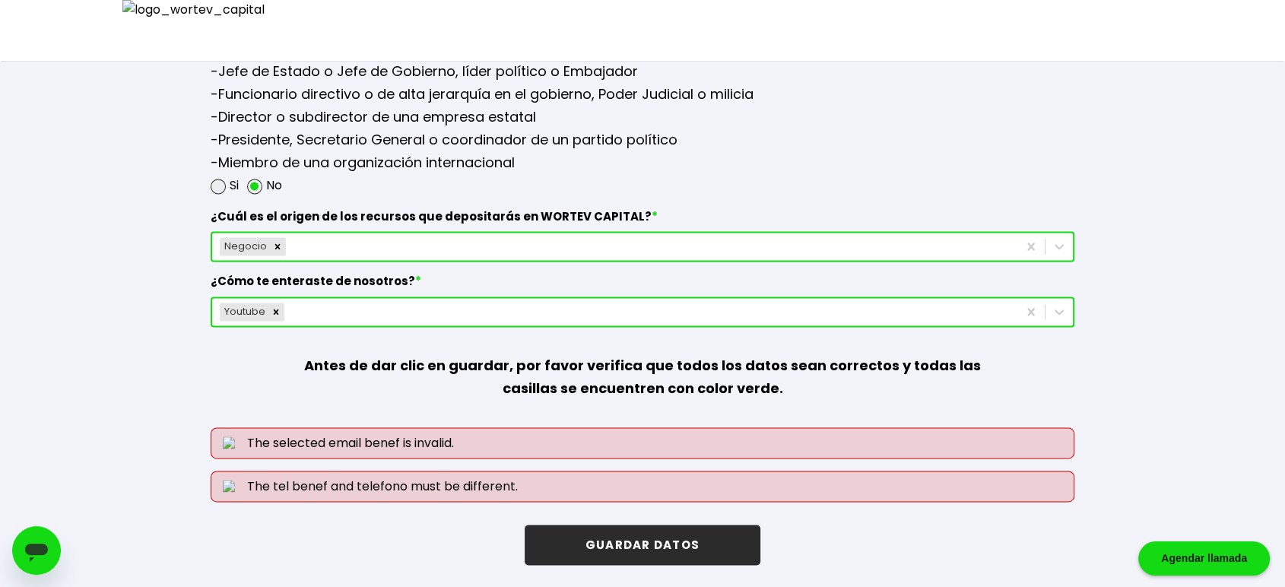
click at [668, 552] on button "GUARDAR DATOS" at bounding box center [643, 545] width 236 height 40
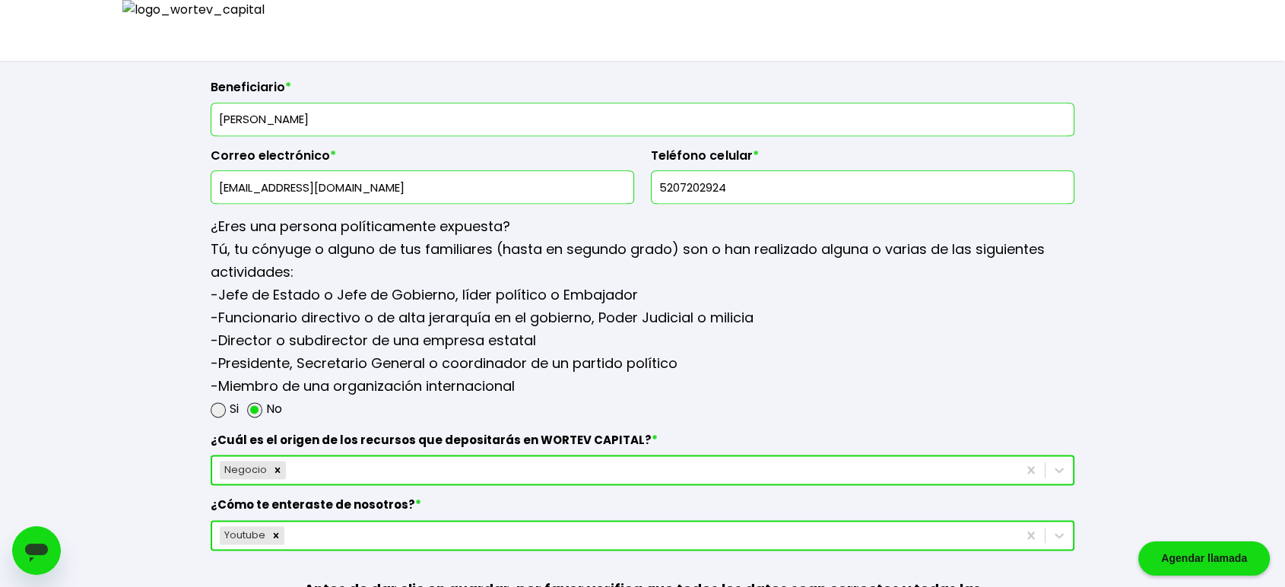
scroll to position [1800, 0]
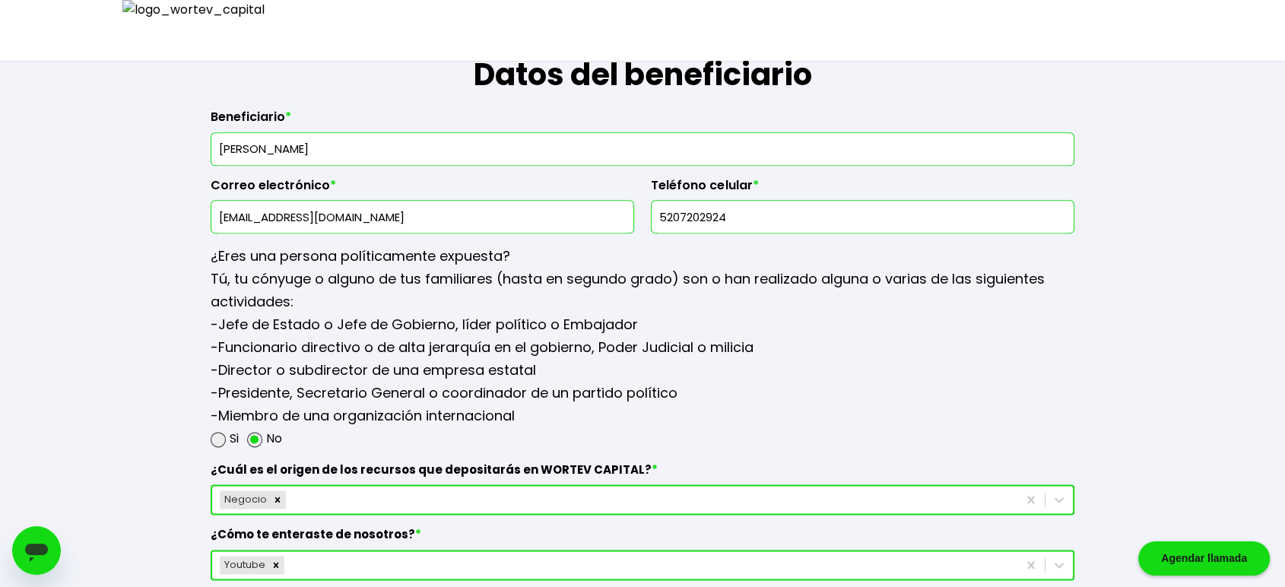
click at [325, 211] on input "[EMAIL_ADDRESS][DOMAIN_NAME]" at bounding box center [422, 217] width 410 height 32
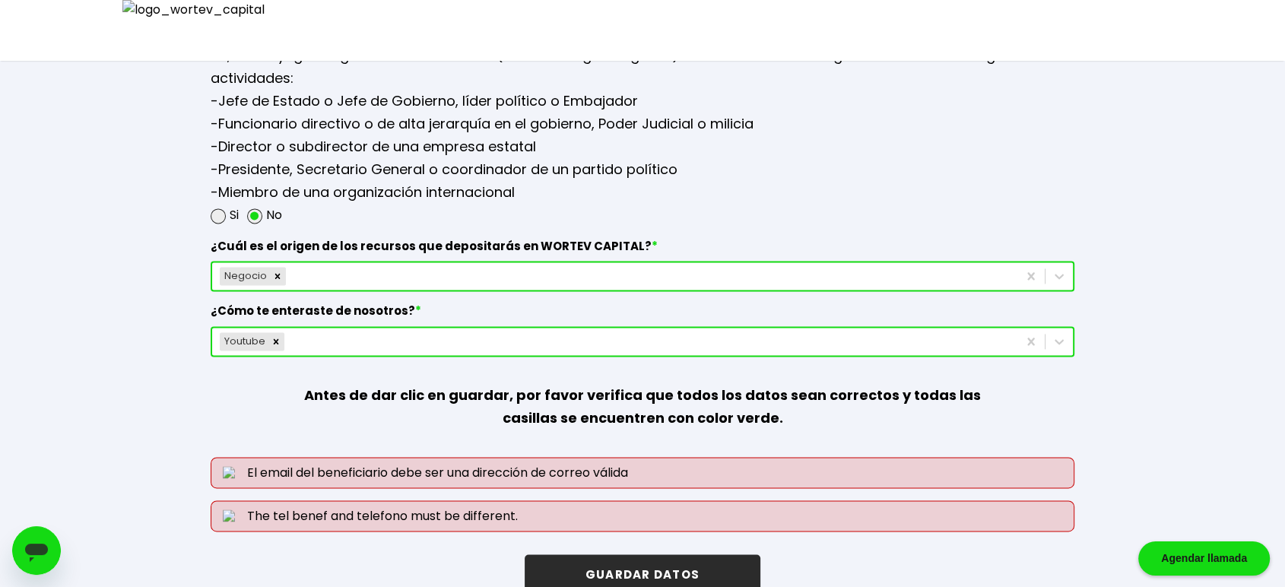
scroll to position [2054, 0]
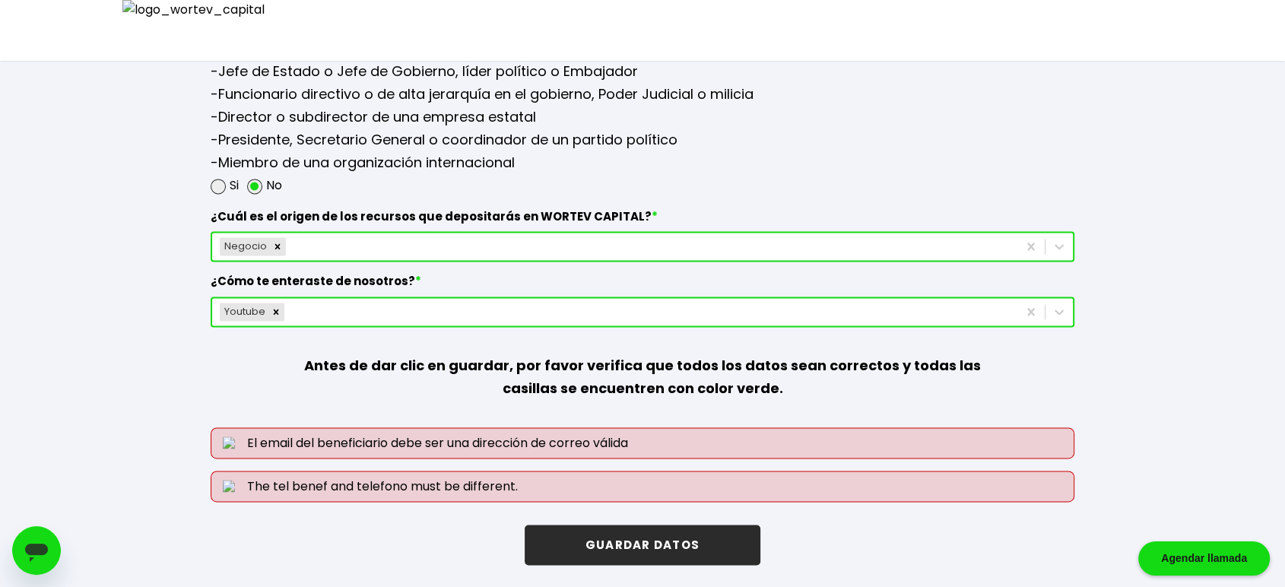
click at [652, 537] on button "GUARDAR DATOS" at bounding box center [643, 545] width 236 height 40
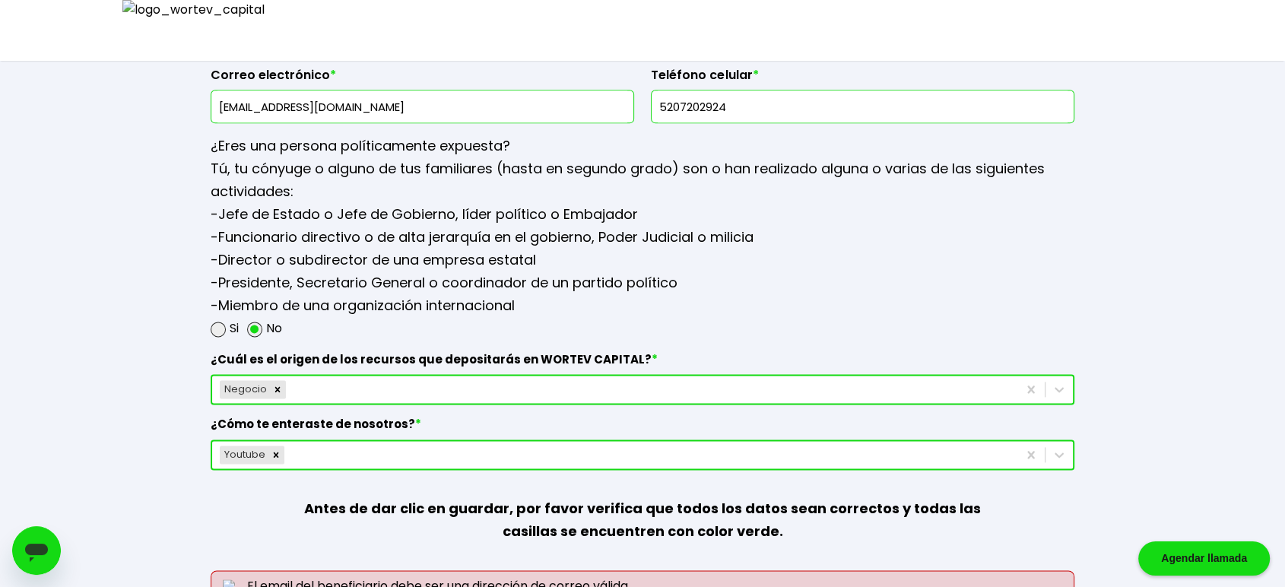
scroll to position [1715, 0]
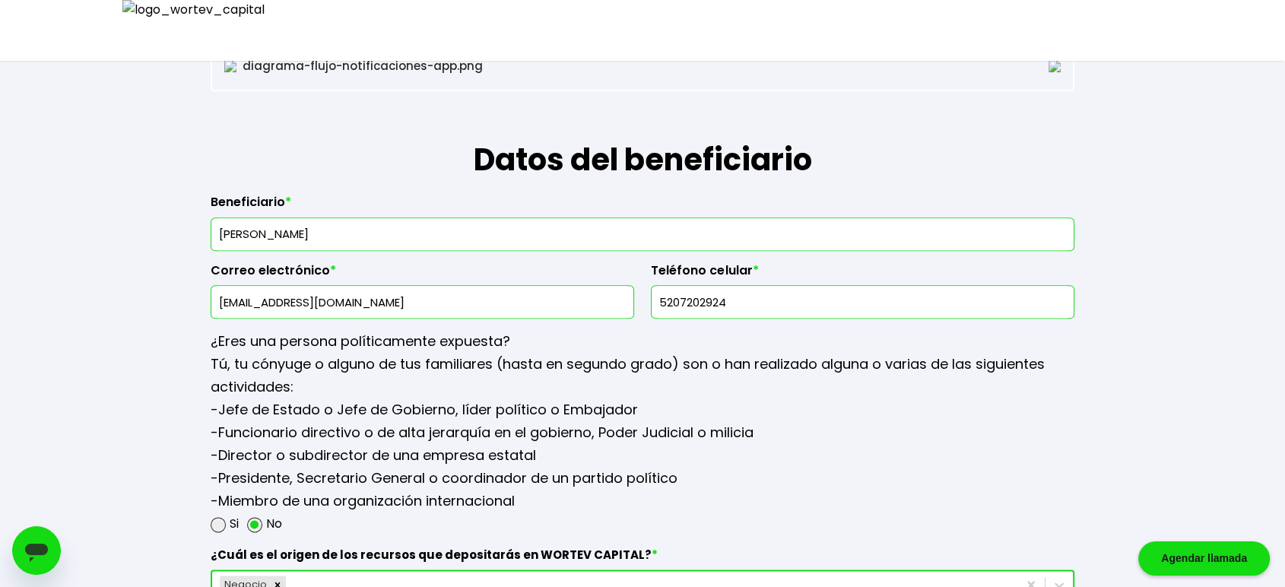
click at [265, 297] on input "[EMAIL_ADDRESS][DOMAIN_NAME]" at bounding box center [422, 302] width 410 height 32
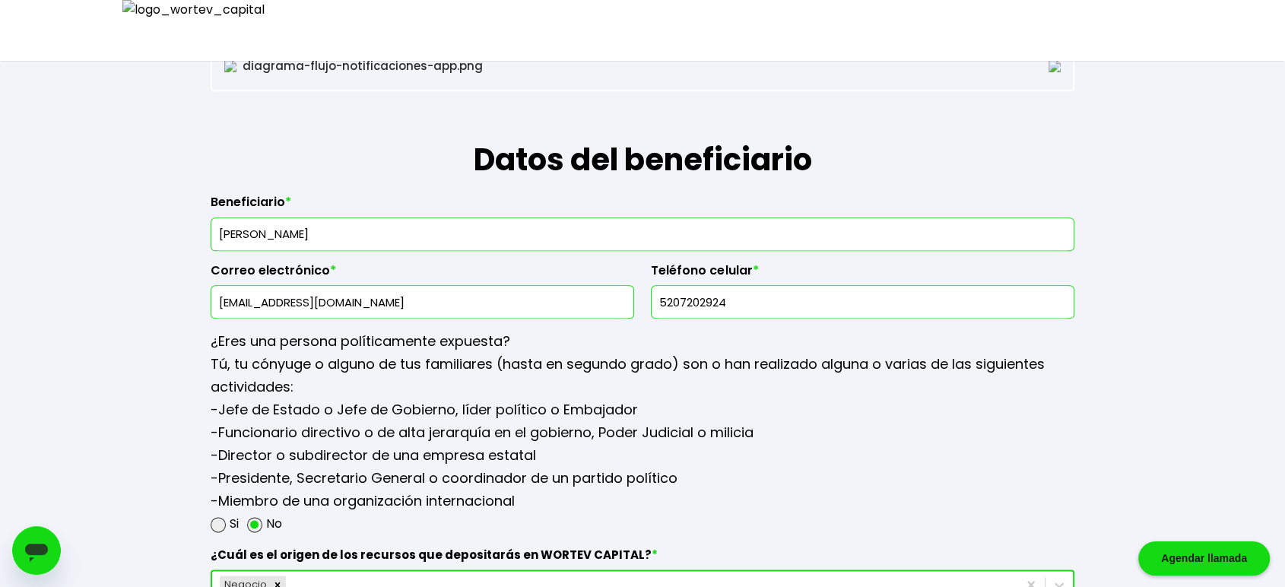
scroll to position [2054, 0]
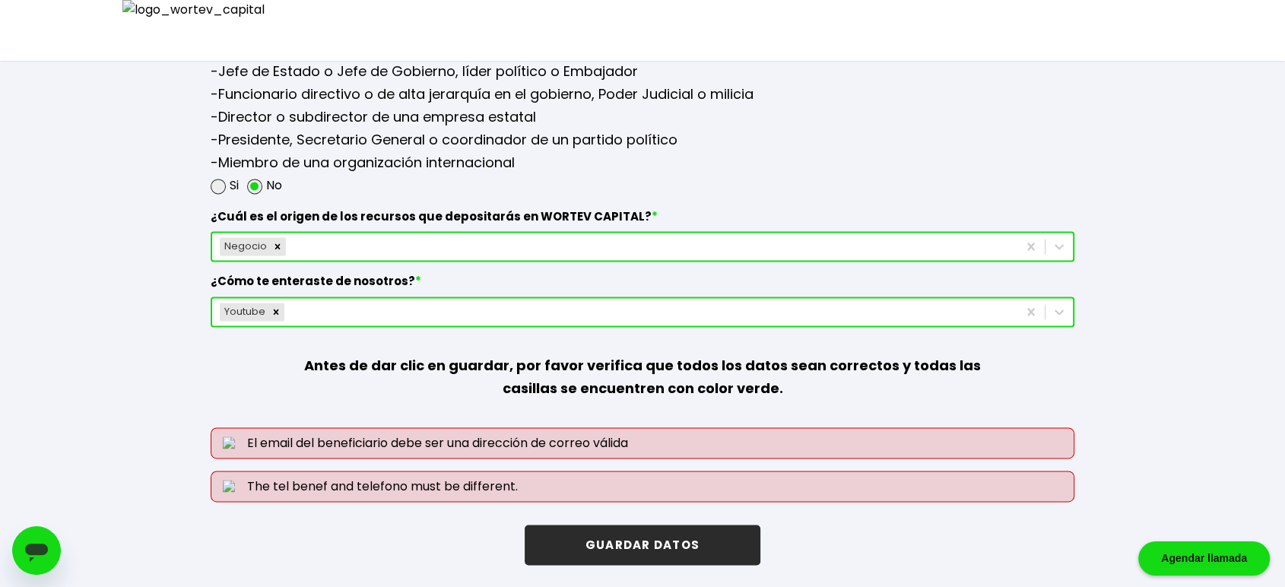
click at [663, 525] on button "GUARDAR DATOS" at bounding box center [643, 545] width 236 height 40
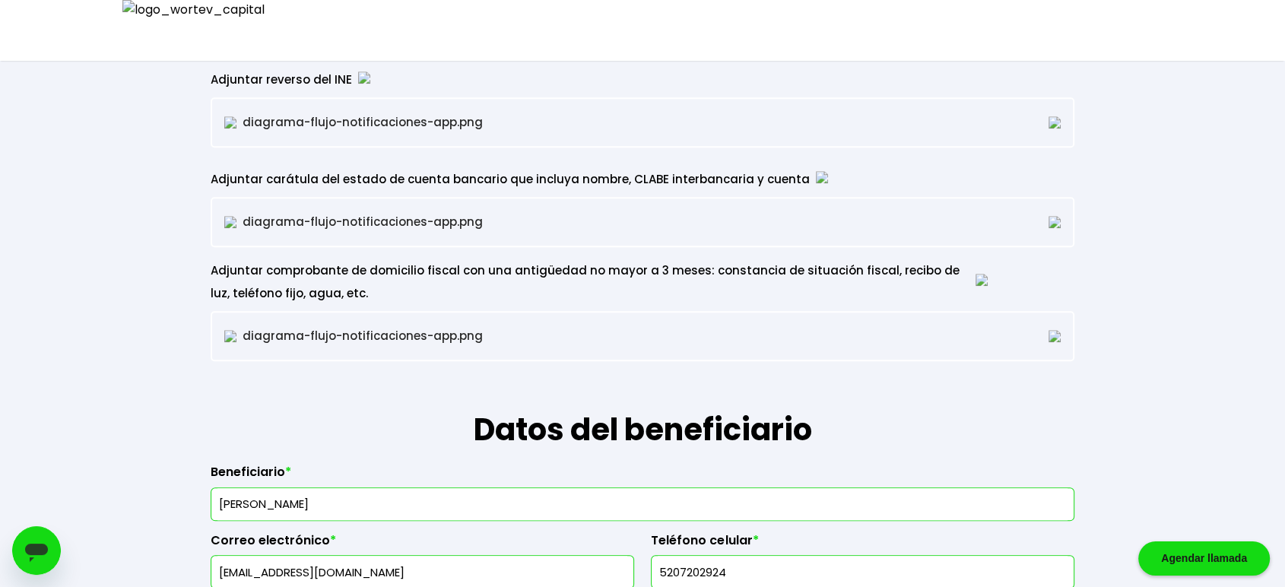
scroll to position [1586, 0]
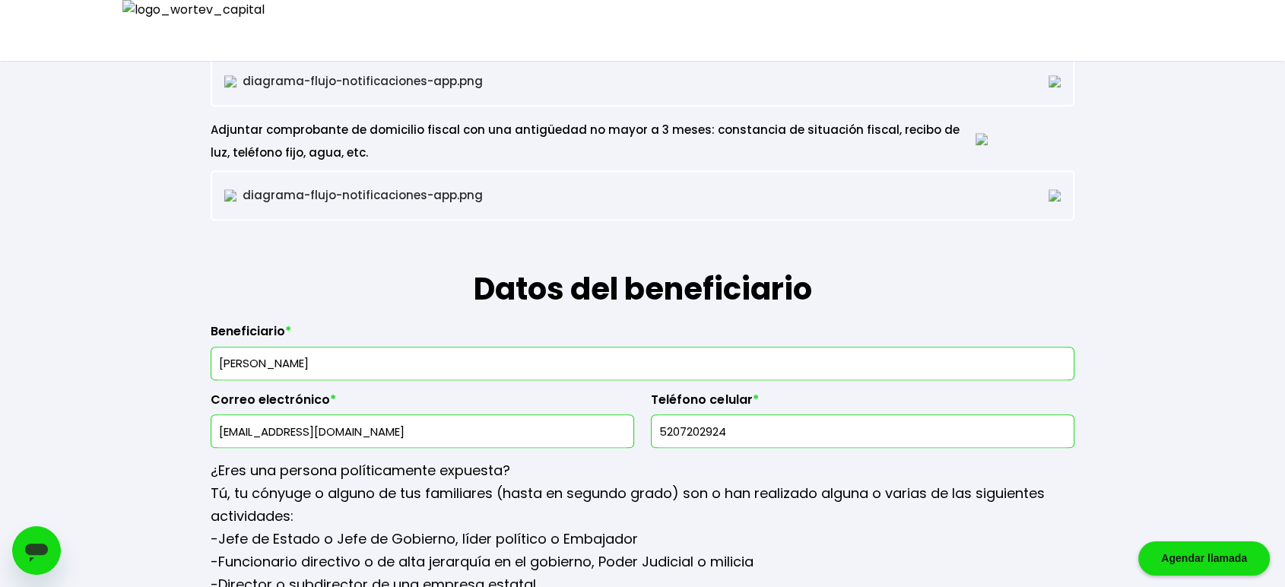
drag, startPoint x: 351, startPoint y: 426, endPoint x: 134, endPoint y: 426, distance: 217.4
type input "[EMAIL_ADDRESS][DOMAIN_NAME]"
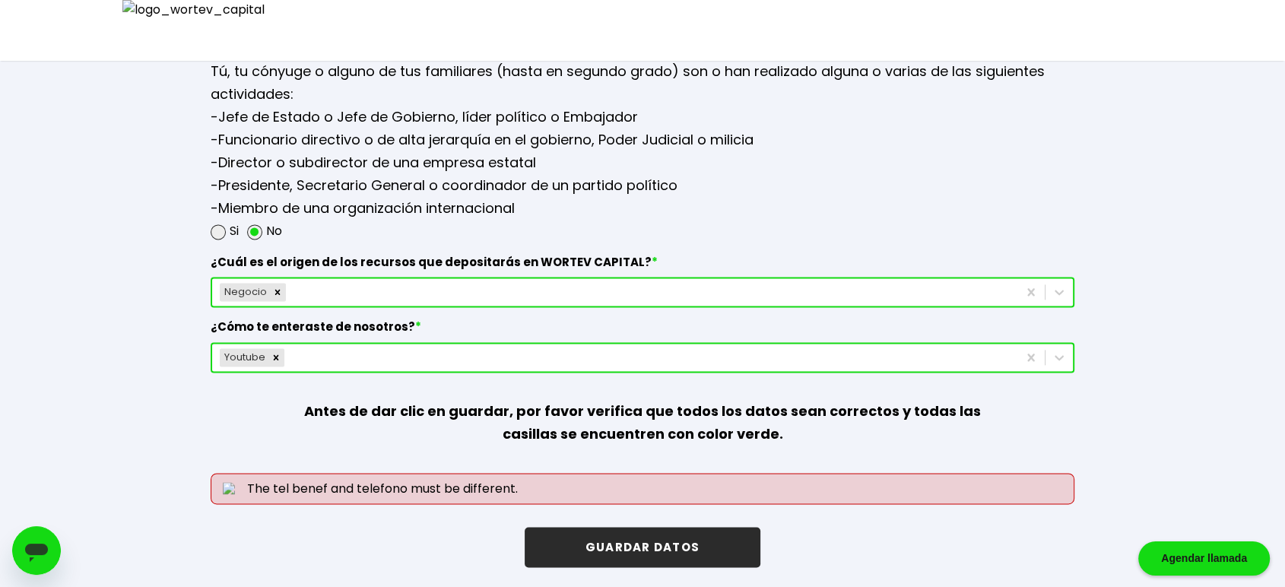
click at [659, 550] on button "GUARDAR DATOS" at bounding box center [643, 547] width 236 height 40
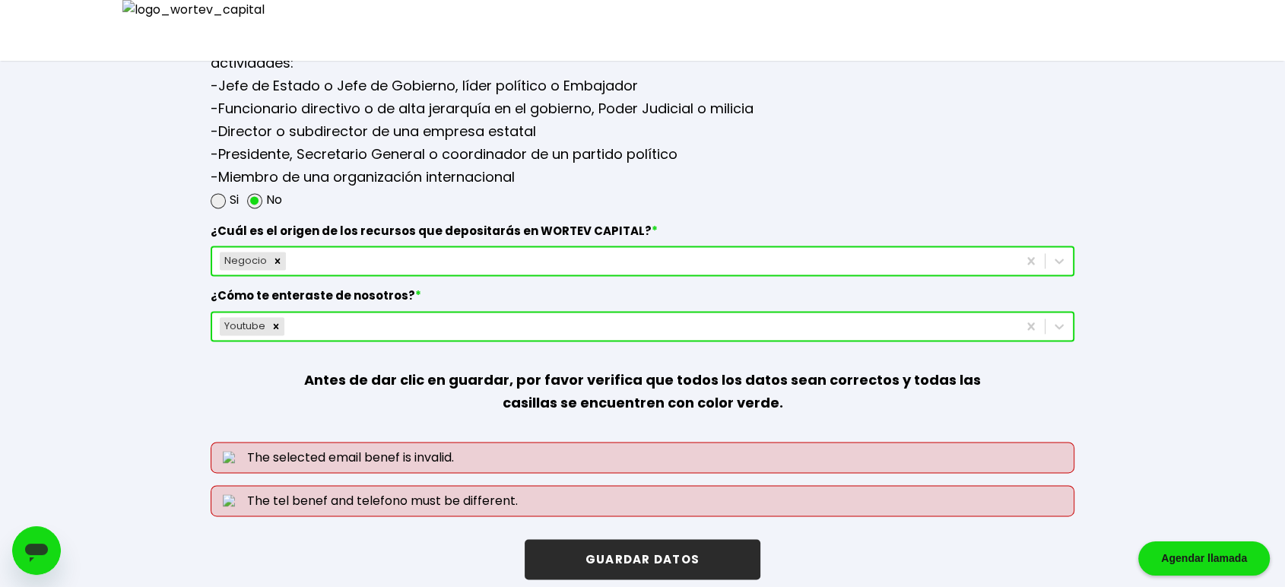
scroll to position [2054, 0]
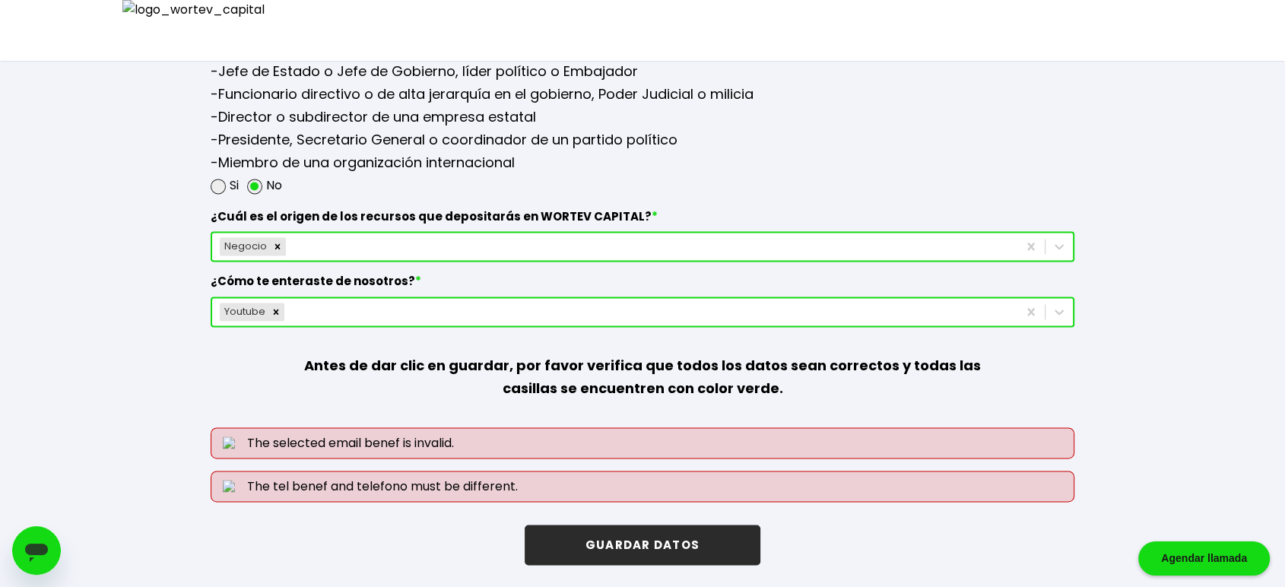
click at [676, 538] on button "GUARDAR DATOS" at bounding box center [643, 545] width 236 height 40
click at [719, 536] on button "GUARDAR DATOS" at bounding box center [643, 545] width 236 height 40
drag, startPoint x: 251, startPoint y: 432, endPoint x: 578, endPoint y: 442, distance: 327.1
click at [578, 442] on p "The selected email benef is invalid." at bounding box center [643, 442] width 864 height 31
click at [681, 554] on button "GUARDAR DATOS" at bounding box center [643, 545] width 236 height 40
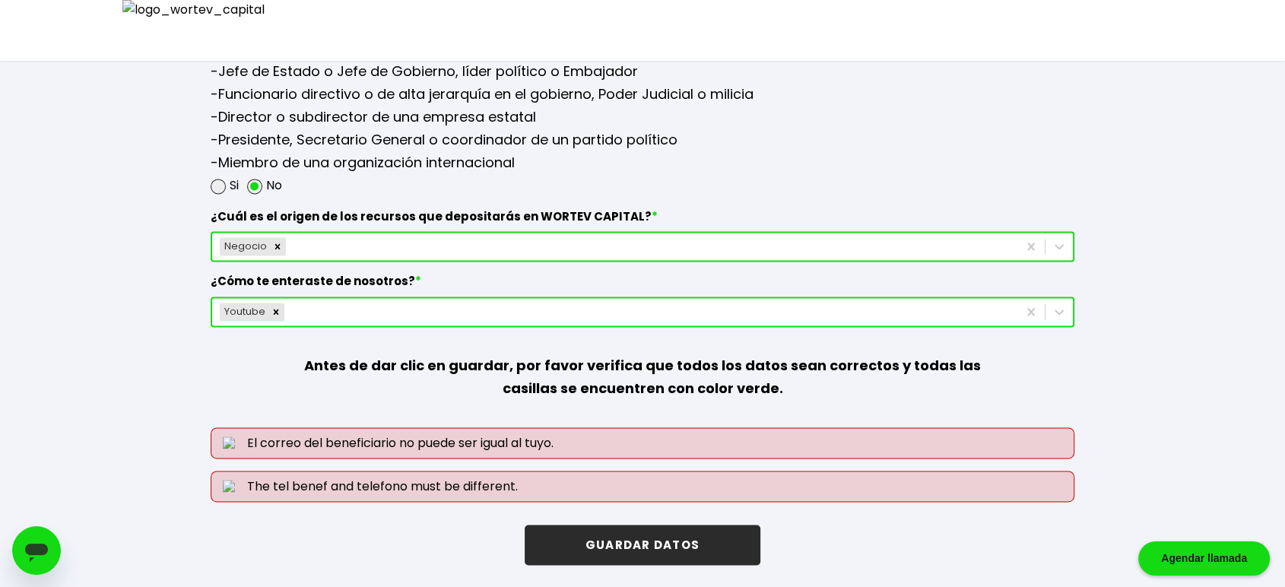
click at [617, 548] on button "GUARDAR DATOS" at bounding box center [643, 545] width 236 height 40
click at [634, 555] on button "GUARDAR DATOS" at bounding box center [643, 545] width 236 height 40
click at [664, 542] on button "GUARDAR DATOS" at bounding box center [643, 545] width 236 height 40
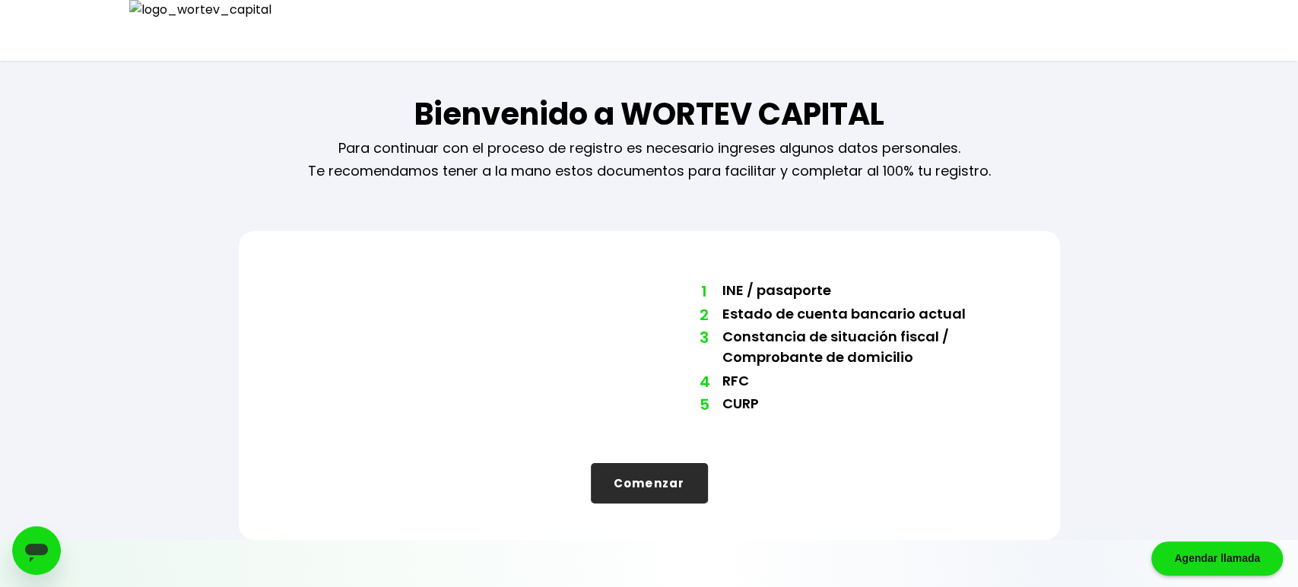
click at [663, 467] on button "Comenzar" at bounding box center [649, 483] width 117 height 40
select select "Hombre"
select select "Secundaria"
select select "JA"
select select "CONSUBANCO"
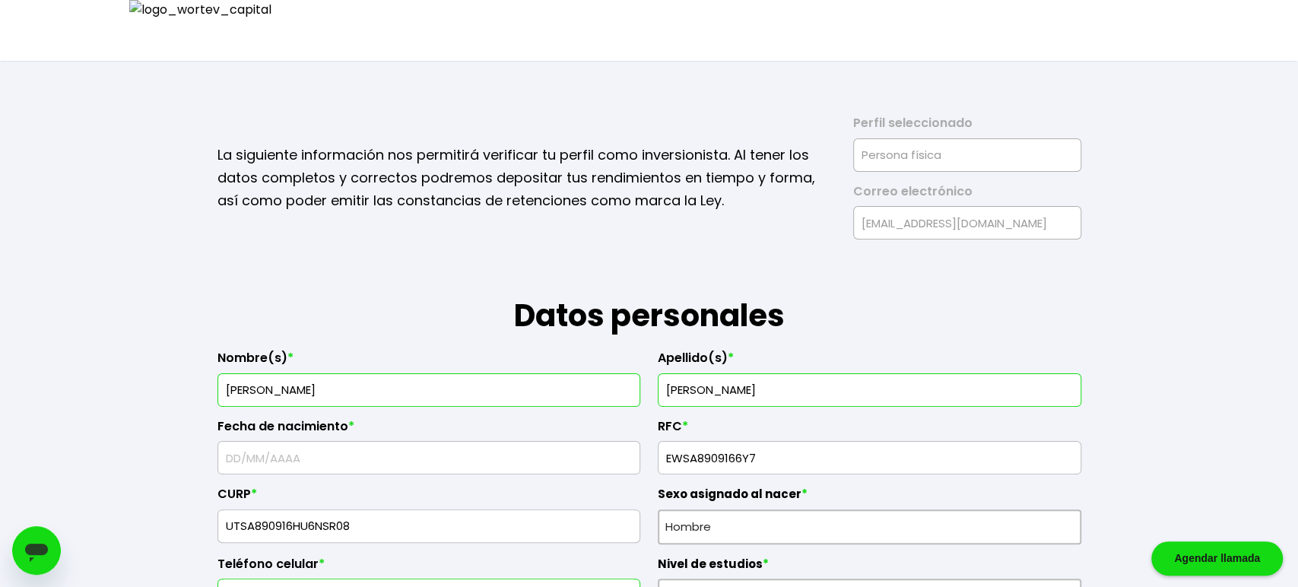
type input "11/11/1980"
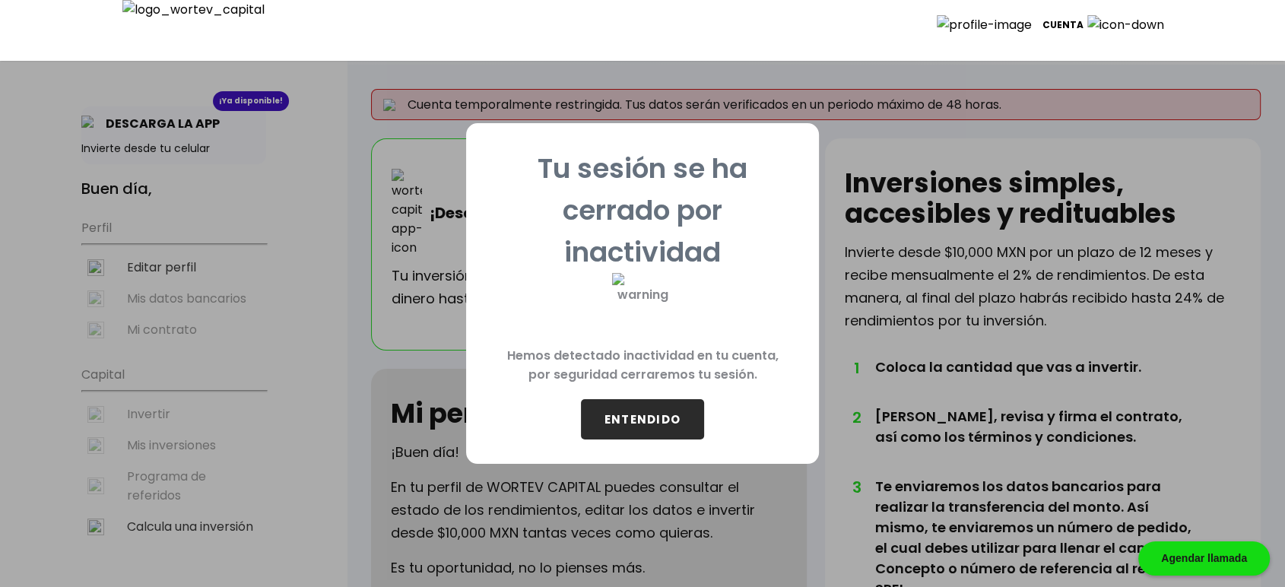
click at [660, 407] on button "ENTENDIDO" at bounding box center [642, 419] width 123 height 40
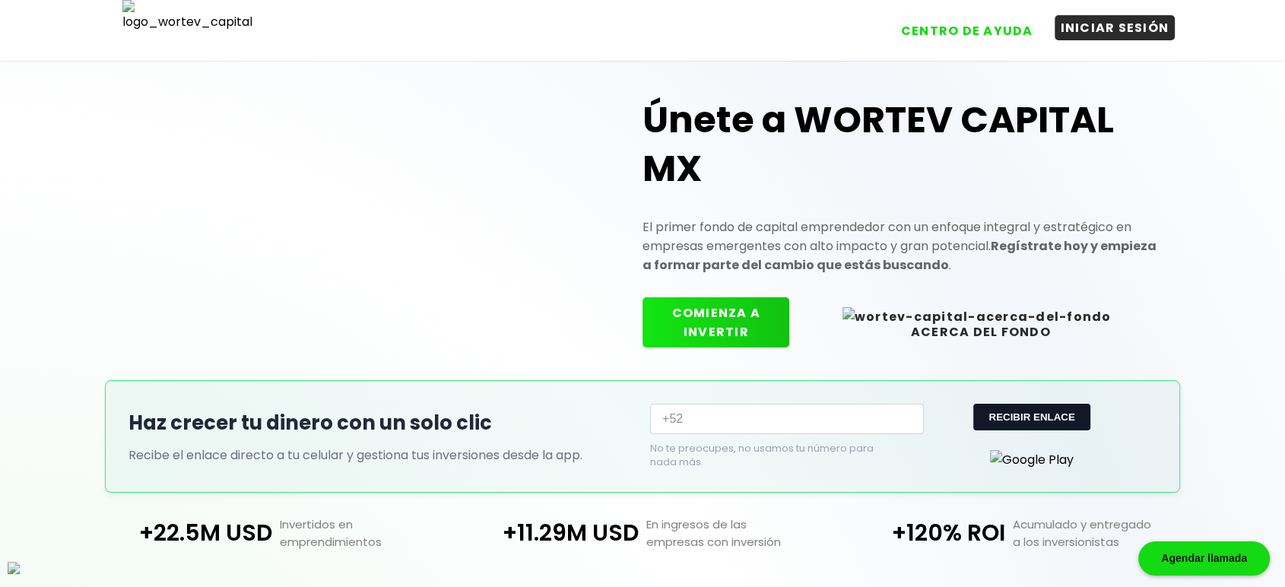
click at [1100, 29] on button "INICIAR SESIÓN" at bounding box center [1115, 27] width 121 height 25
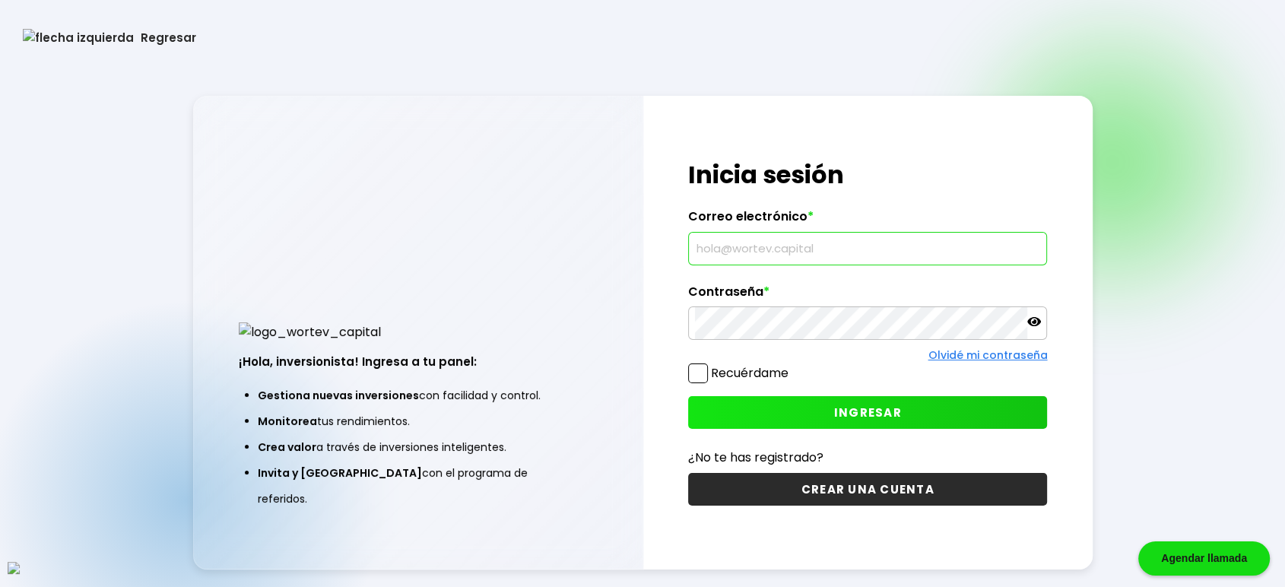
click at [760, 254] on input "text" at bounding box center [867, 249] width 345 height 32
type input "[EMAIL_ADDRESS][DOMAIN_NAME]"
click at [702, 379] on span at bounding box center [698, 373] width 20 height 20
click at [791, 366] on input "Recuérdame" at bounding box center [791, 366] width 0 height 0
click at [814, 401] on button "INGRESAR" at bounding box center [867, 412] width 359 height 33
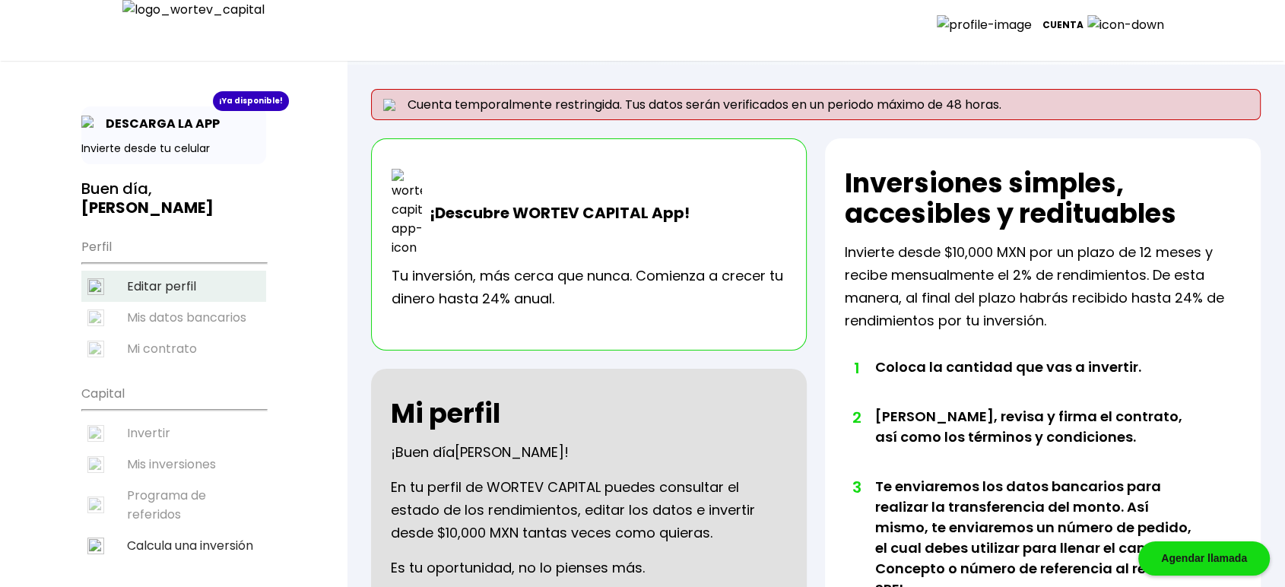
click at [170, 271] on li "Editar perfil" at bounding box center [173, 286] width 185 height 31
select select "Hombre"
select select "Licenciatura"
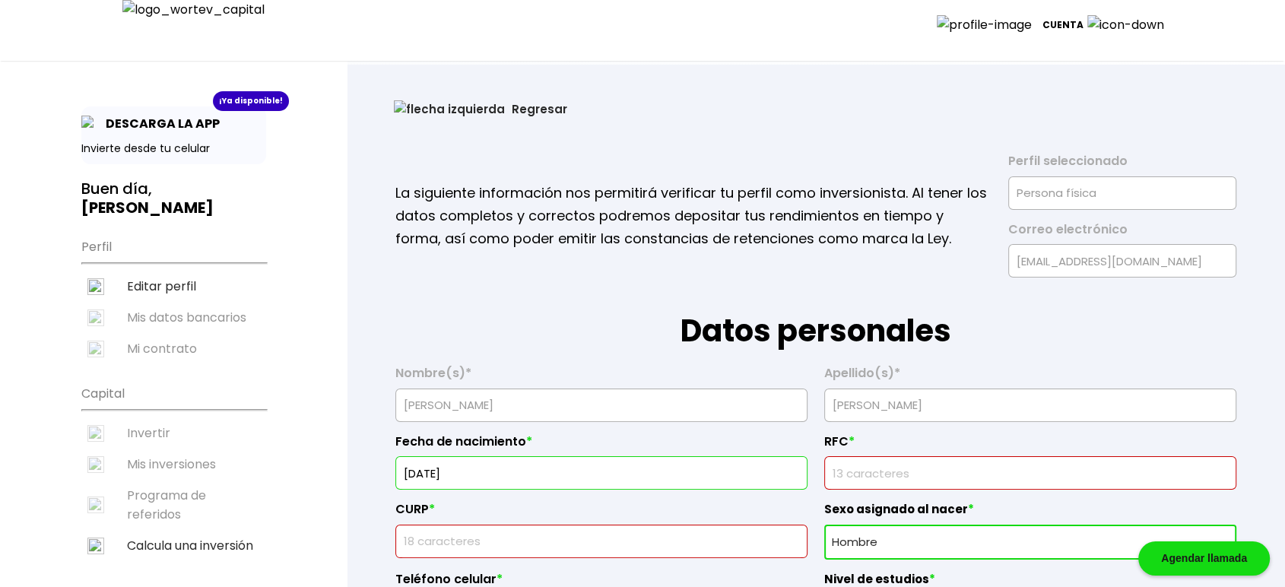
type input "18"
type input "LNSA8909166Y7"
type input "YMSA890916HE2WIR08"
type input "2087585435"
type input "Asperiores aut venia"
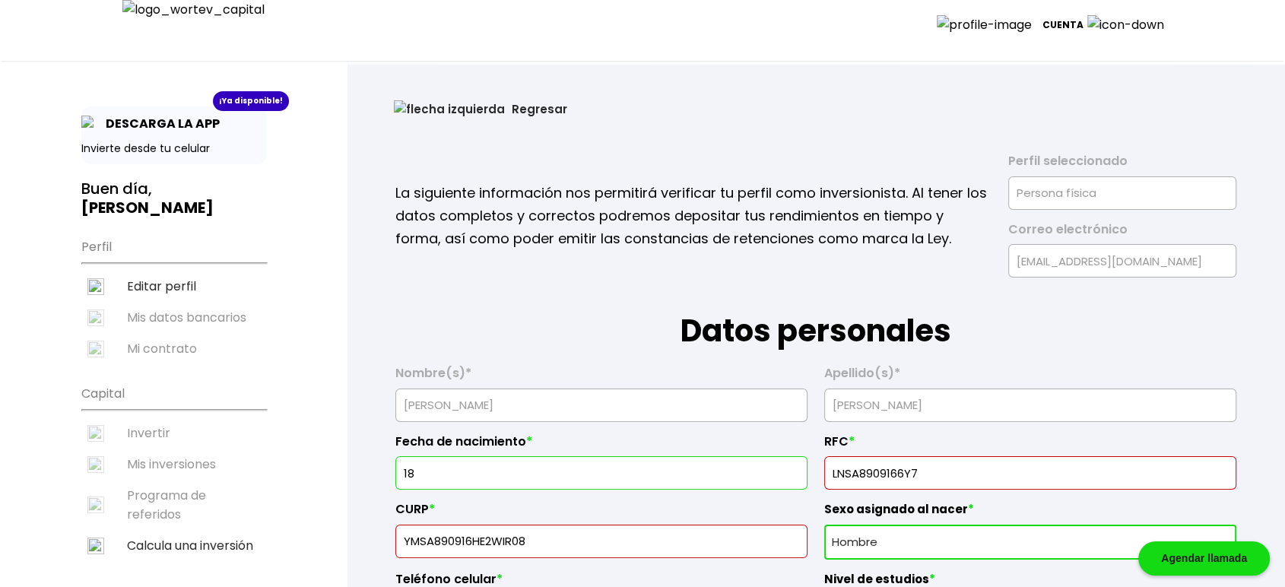
type input "39324"
type input "Esse rerum omnis do"
type input "Sed incididunt ea ei"
type input "Quo exercitation rat"
type input "Et quia exercitation"
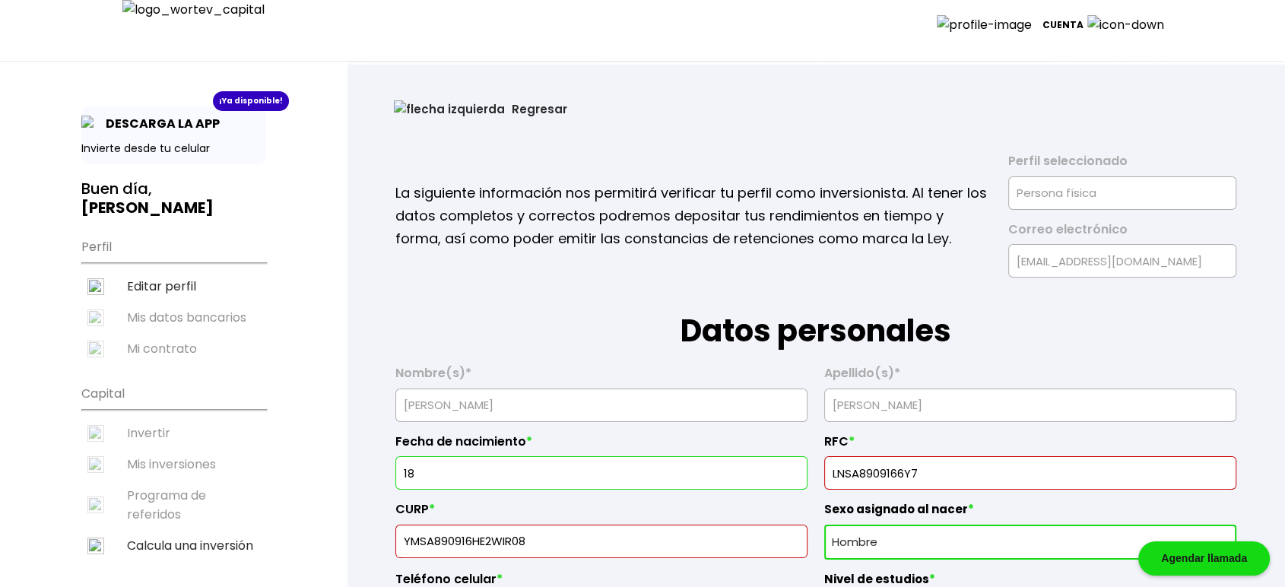
type input "808067282692711700"
type input "Shoshana Barnes"
type input "favym@mailinator.com"
type input "0776109383"
radio input "true"
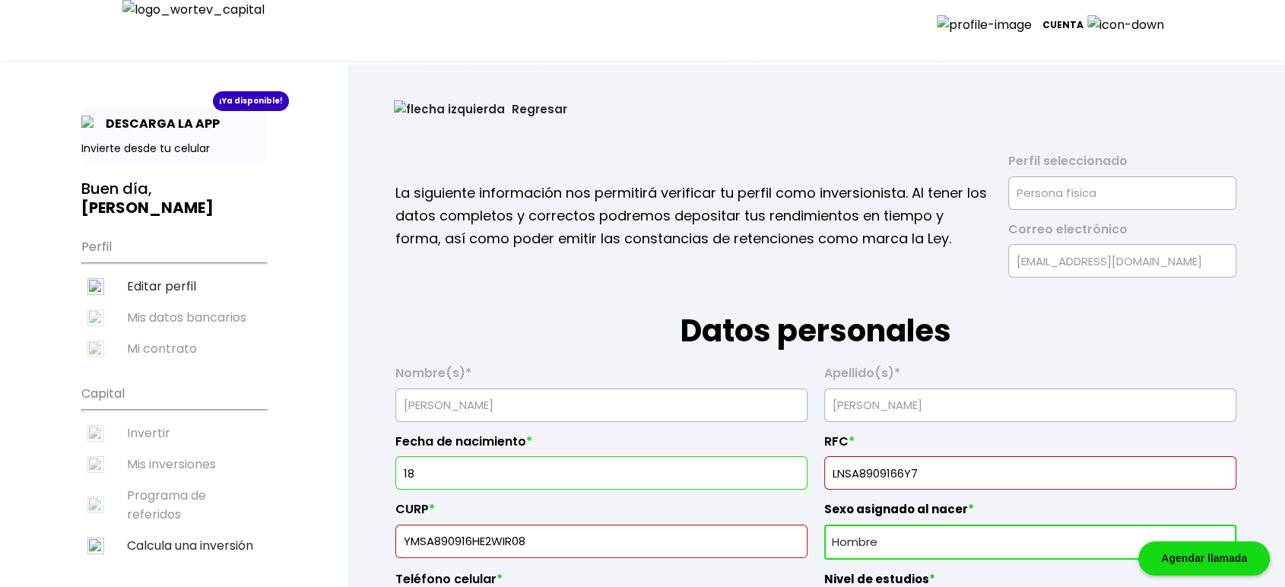
radio input "true"
select select "Prefiero no contestar"
select select "Bachillerato"
select select "CH"
select select "INVEX"
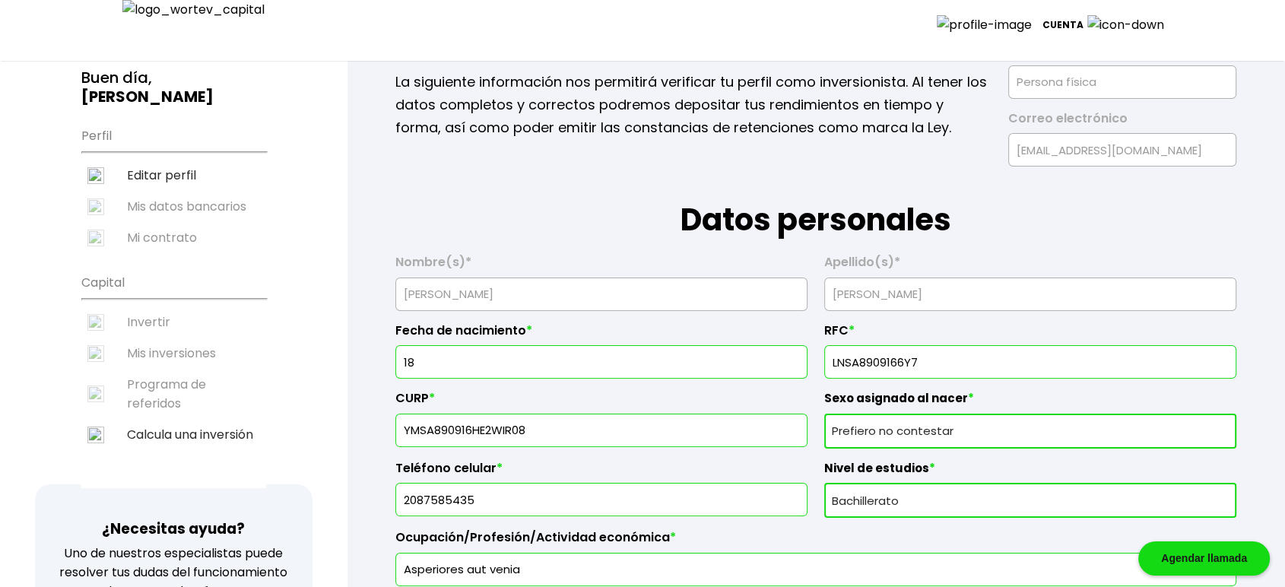
scroll to position [113, 0]
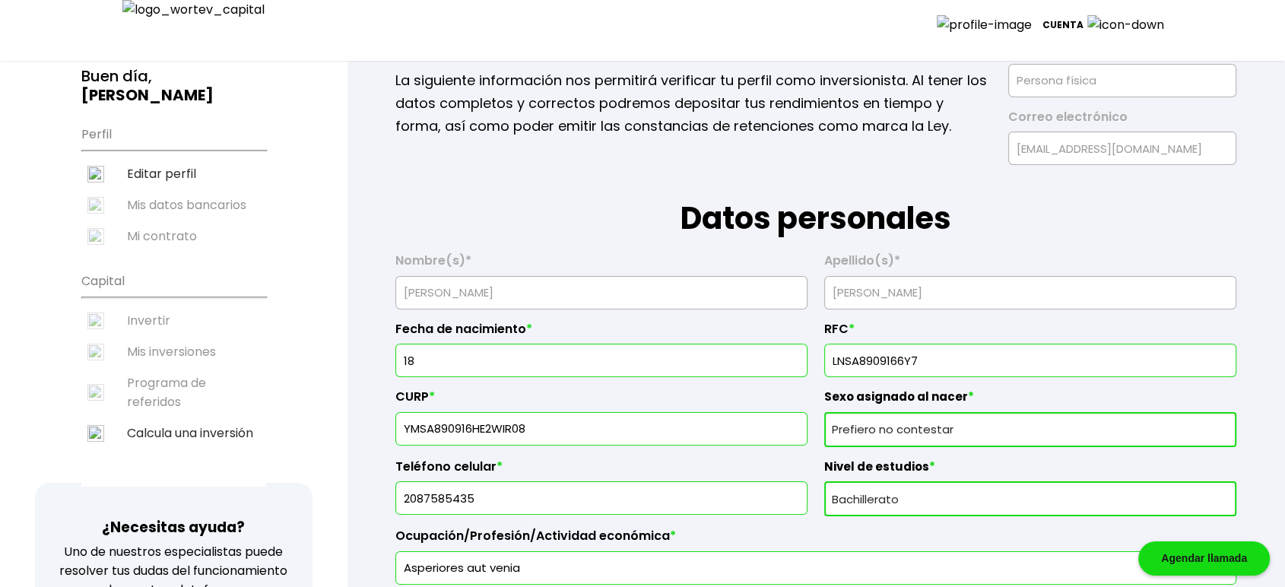
click at [669, 359] on input "18" at bounding box center [601, 360] width 398 height 32
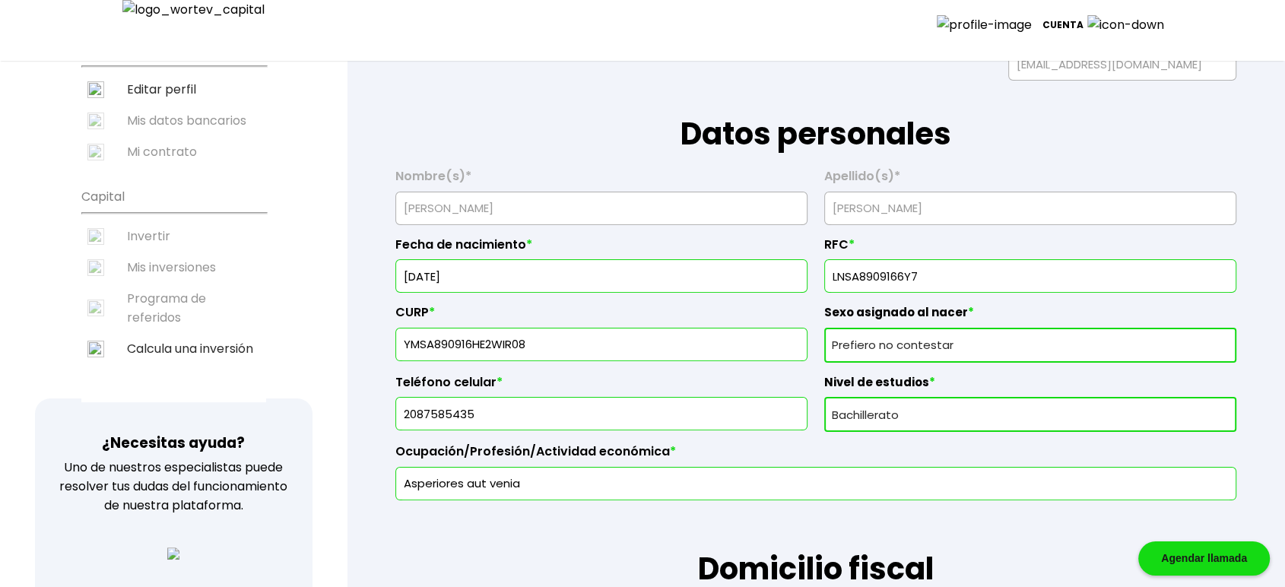
scroll to position [309, 0]
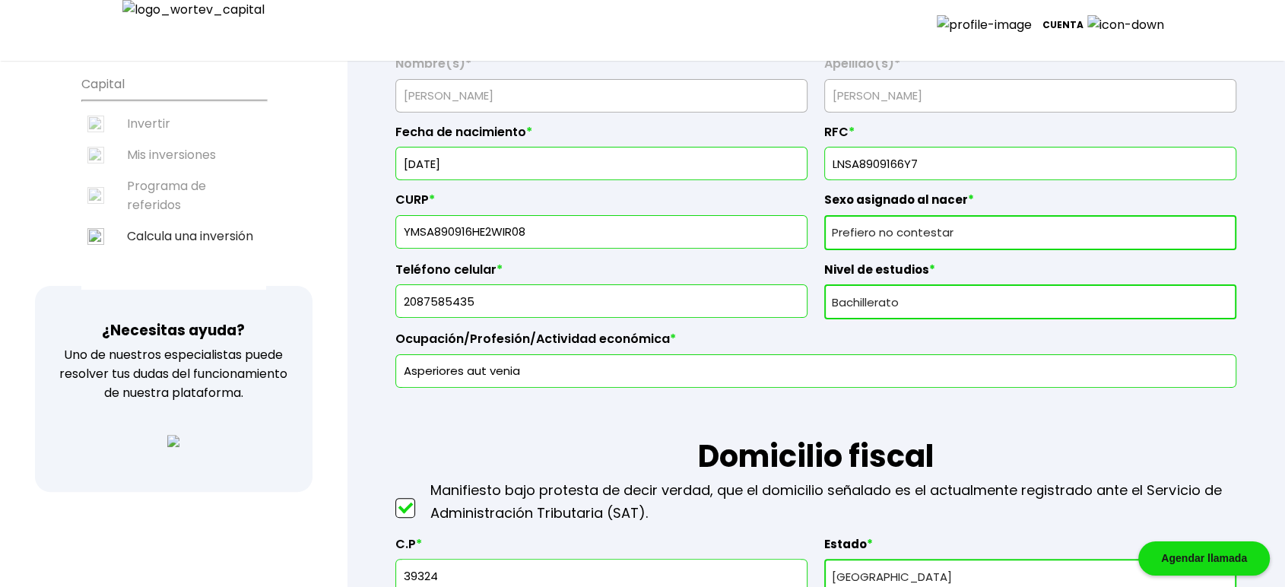
type input "18/02/1990"
click at [890, 231] on select "Sexo asignado al nacer Hombre Mujer Prefiero no contestar" at bounding box center [1030, 232] width 412 height 35
select select "Hombre"
click at [824, 215] on select "Sexo asignado al nacer Hombre Mujer Prefiero no contestar" at bounding box center [1030, 232] width 412 height 35
drag, startPoint x: 530, startPoint y: 303, endPoint x: 316, endPoint y: 301, distance: 214.4
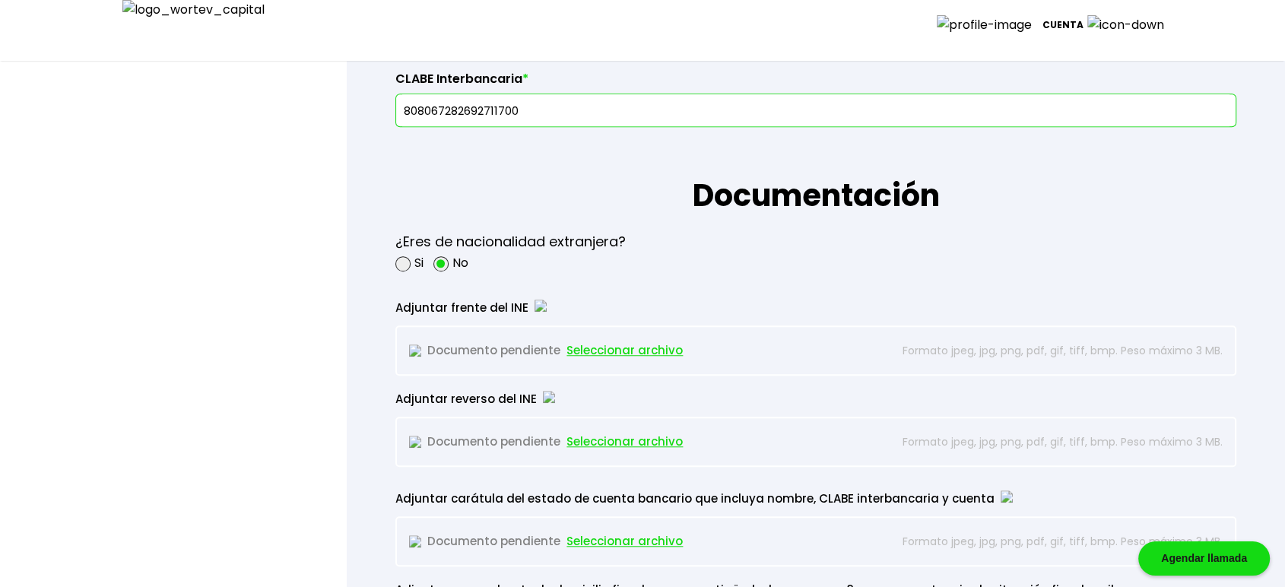
scroll to position [1238, 0]
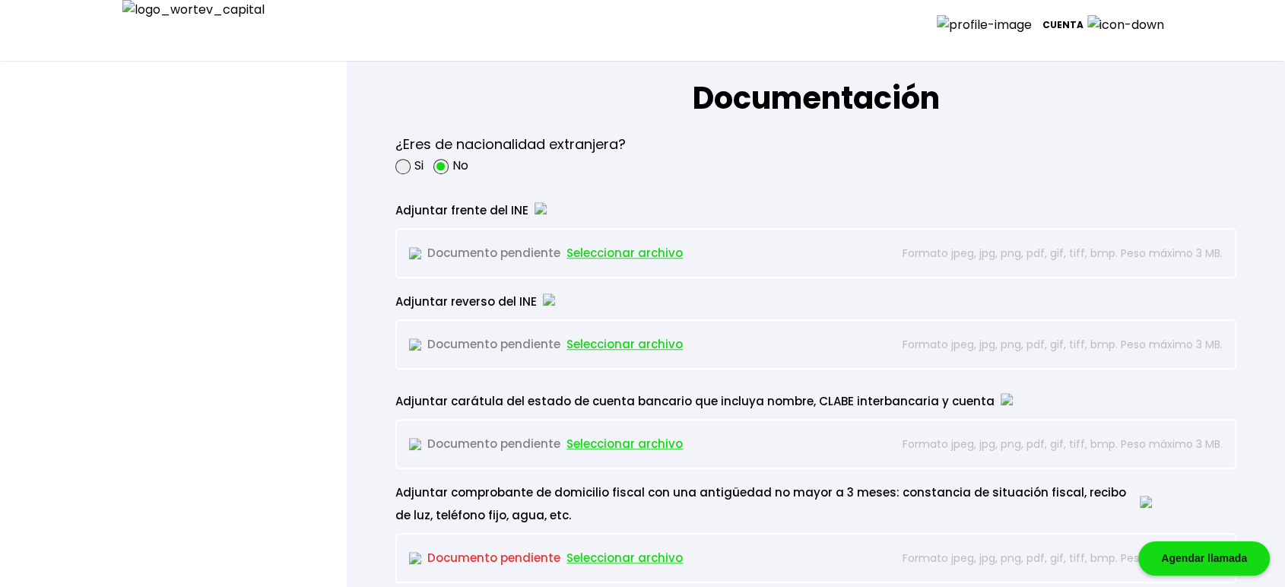
click at [606, 254] on span "Seleccionar archivo" at bounding box center [624, 253] width 116 height 23
click at [645, 344] on span "Seleccionar archivo" at bounding box center [624, 344] width 116 height 23
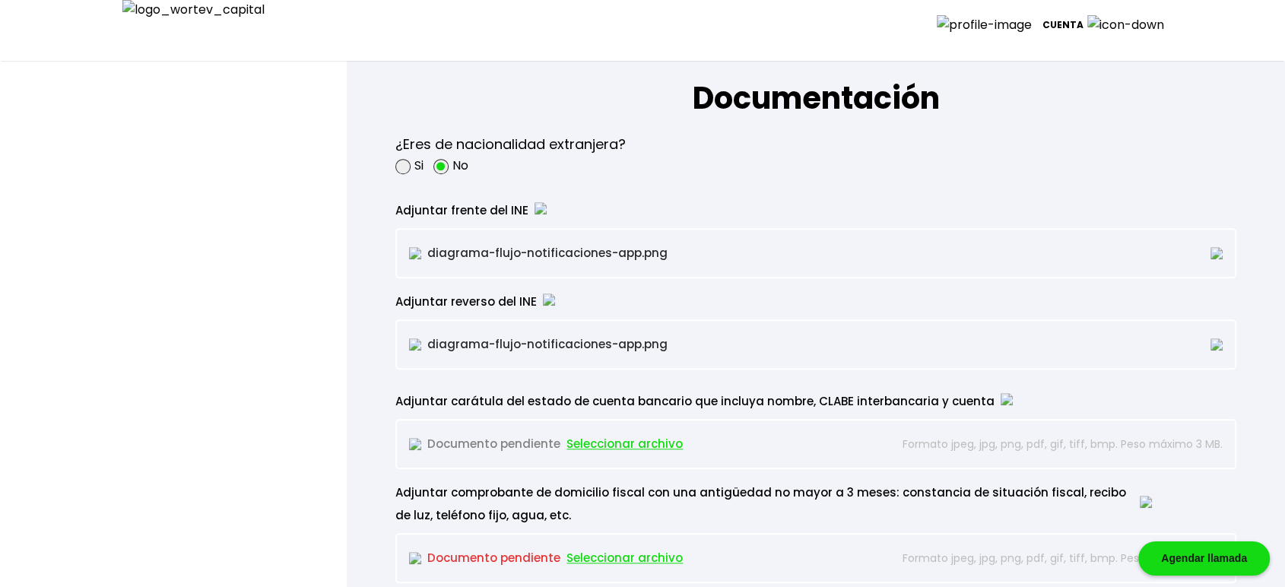
click at [633, 442] on span "Seleccionar archivo" at bounding box center [624, 444] width 116 height 23
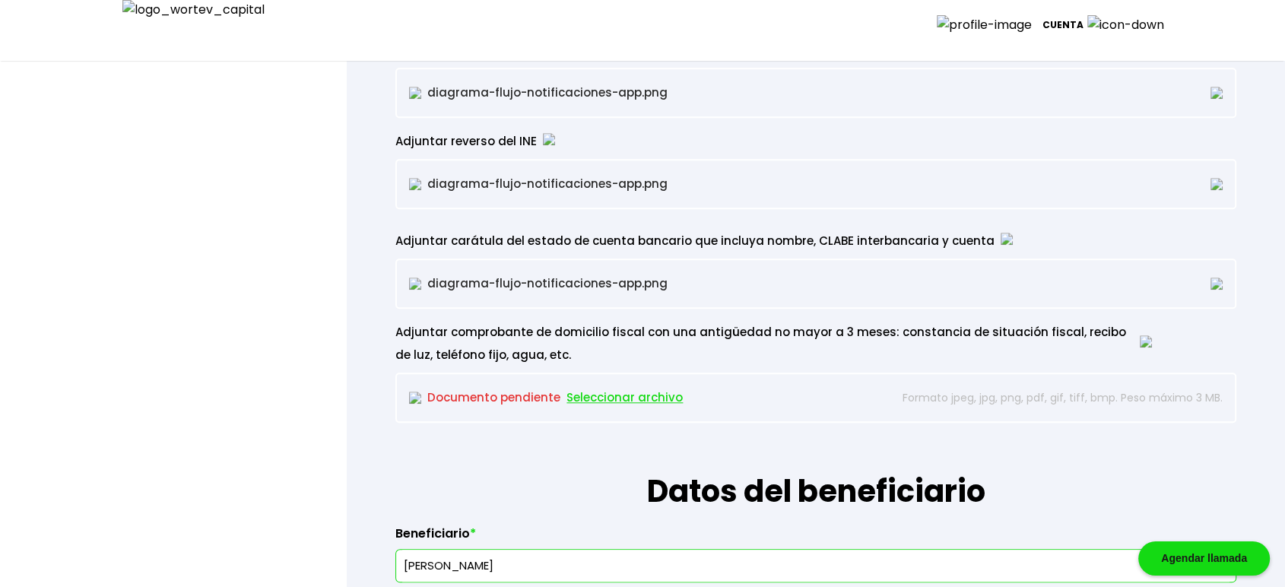
scroll to position [1521, 0]
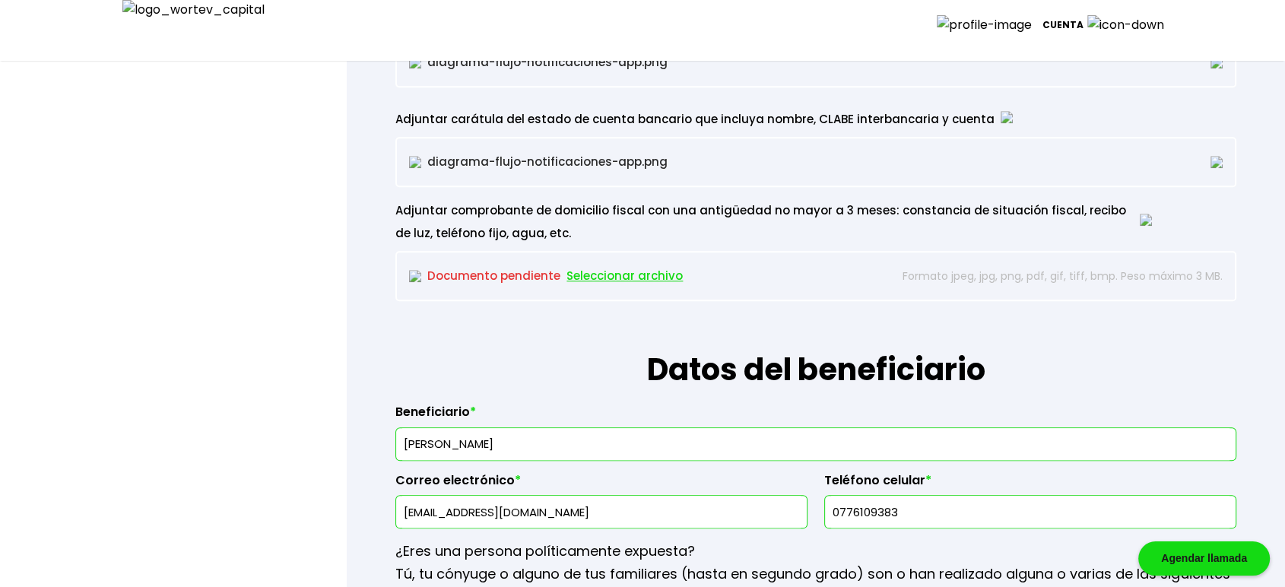
click at [631, 273] on span "Seleccionar archivo" at bounding box center [624, 276] width 116 height 23
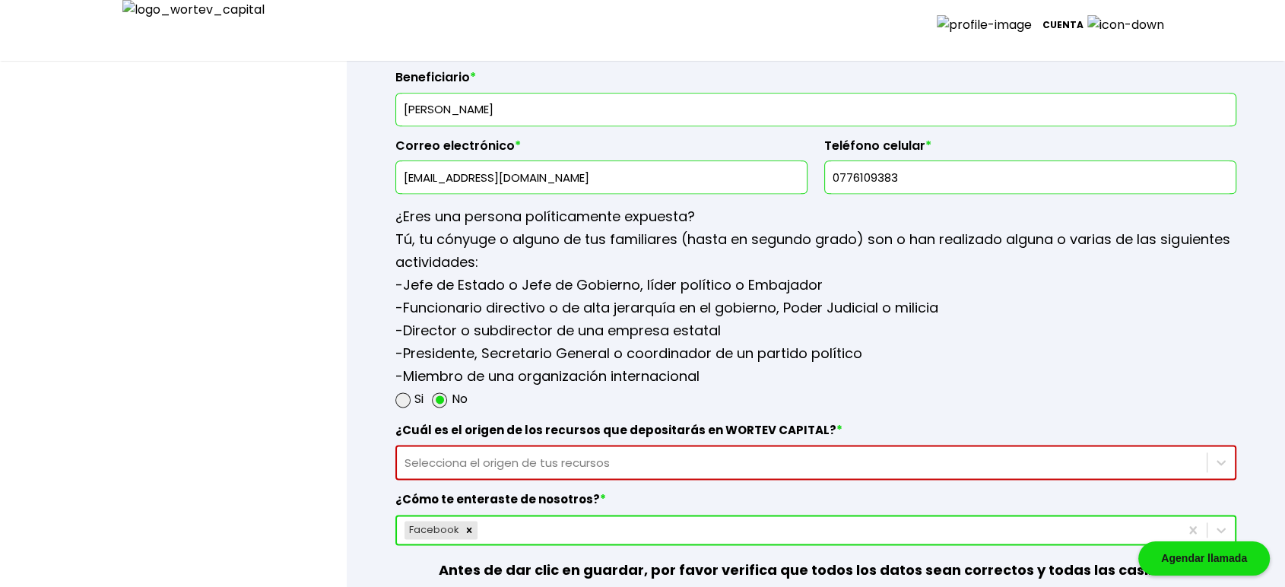
scroll to position [1858, 0]
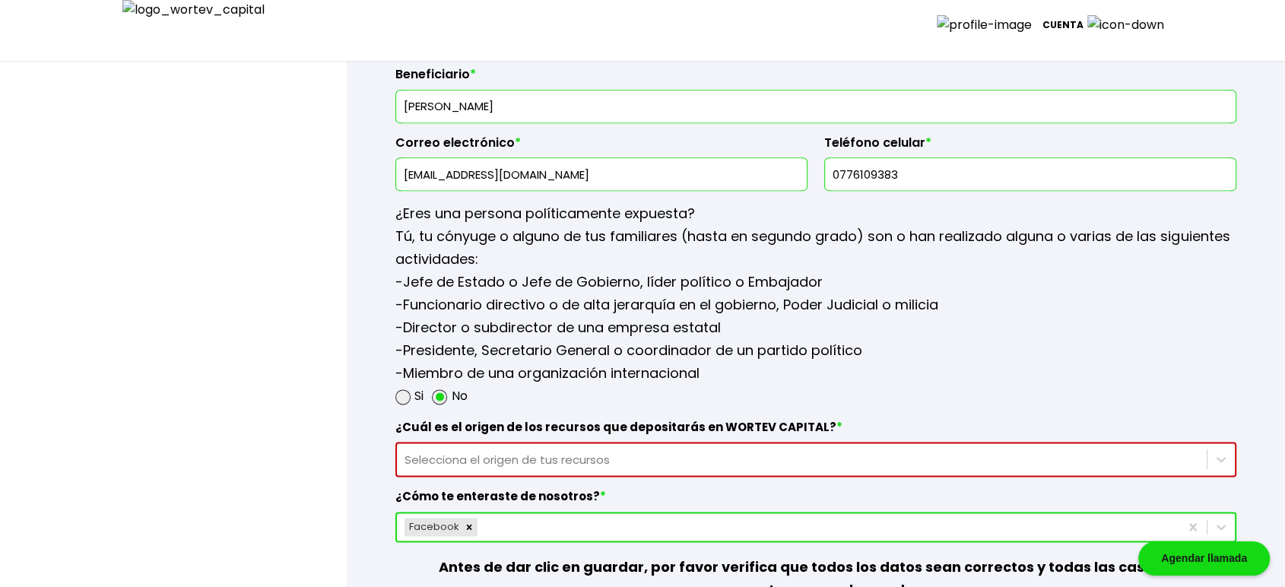
drag, startPoint x: 550, startPoint y: 168, endPoint x: 186, endPoint y: 172, distance: 364.2
type input "[EMAIL_ADDRESS][DOMAIN_NAME]"
paste input "2087585435"
type input "2087585435"
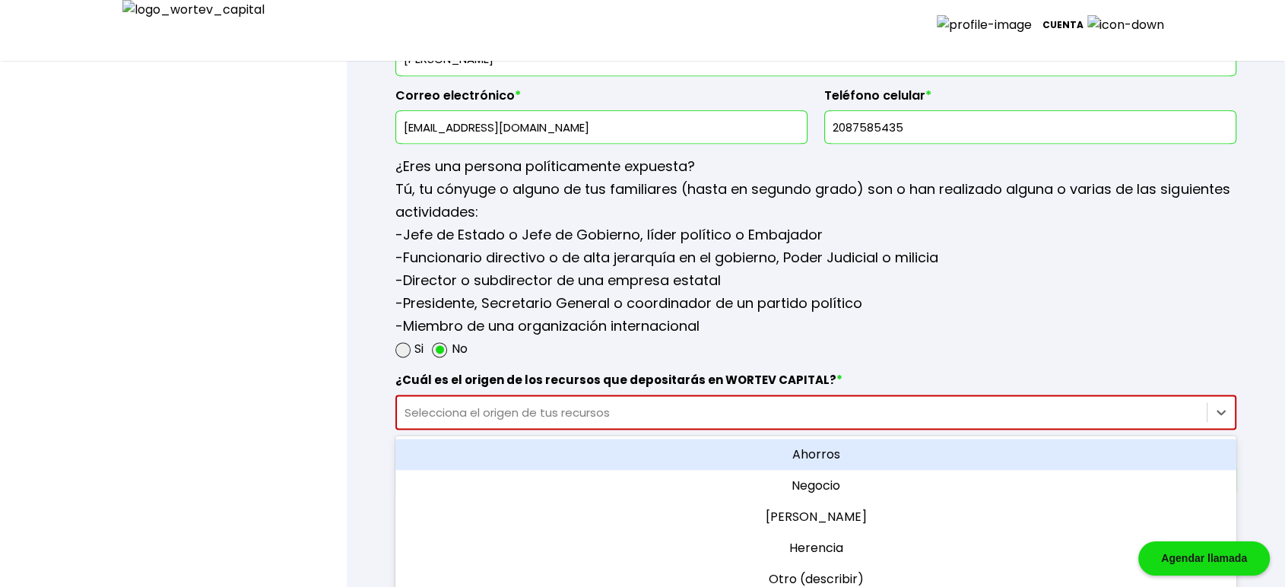
click at [491, 430] on div "option Ahorros focused, 1 of 5. 5 results available. Use Up and Down to choose …" at bounding box center [815, 412] width 841 height 35
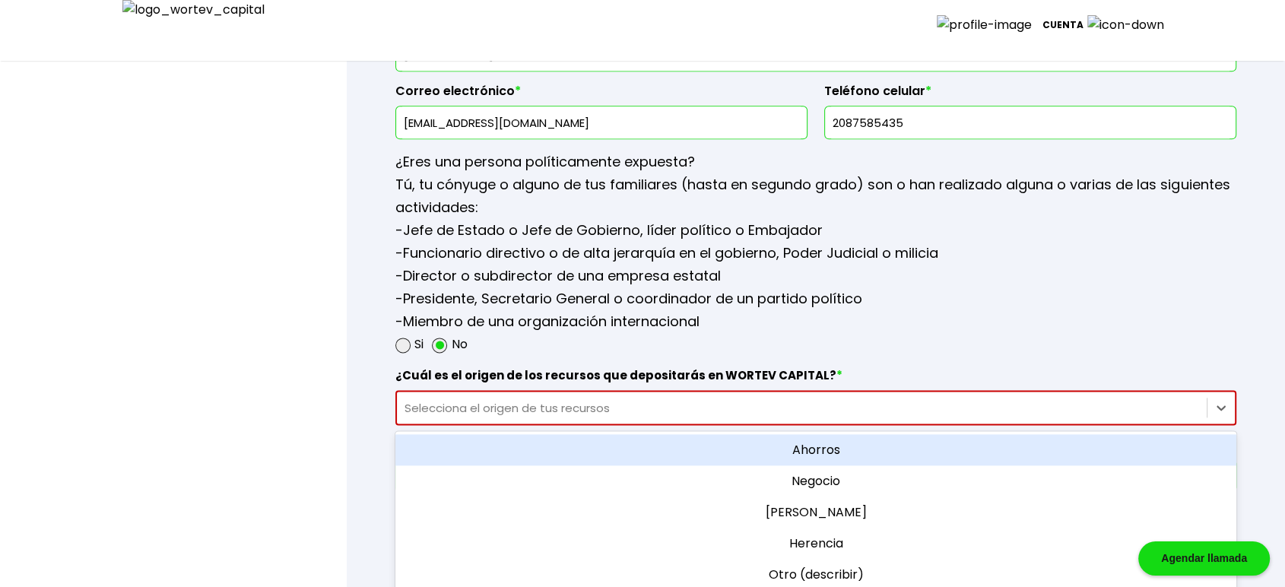
scroll to position [1914, 0]
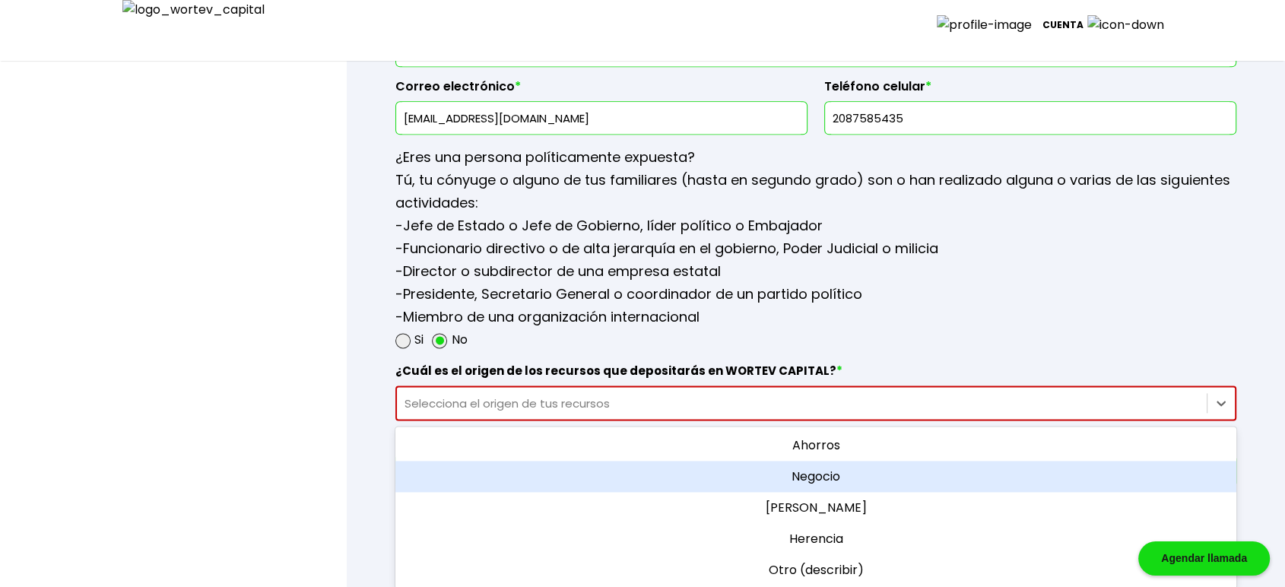
click at [829, 479] on div "Negocio" at bounding box center [815, 476] width 841 height 31
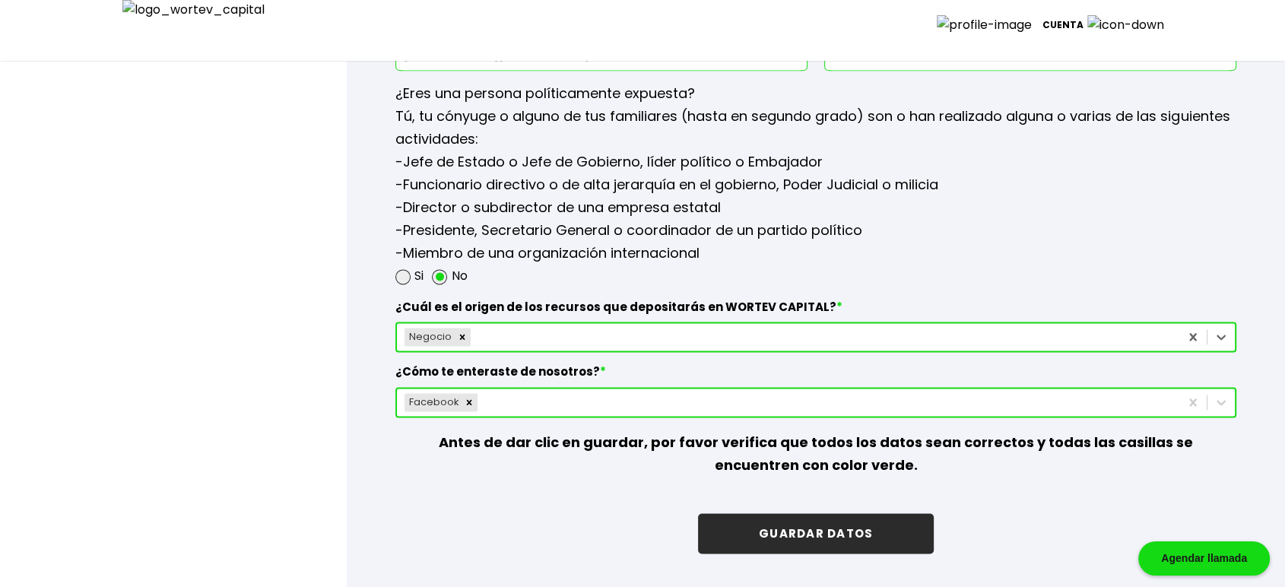
scroll to position [2083, 0]
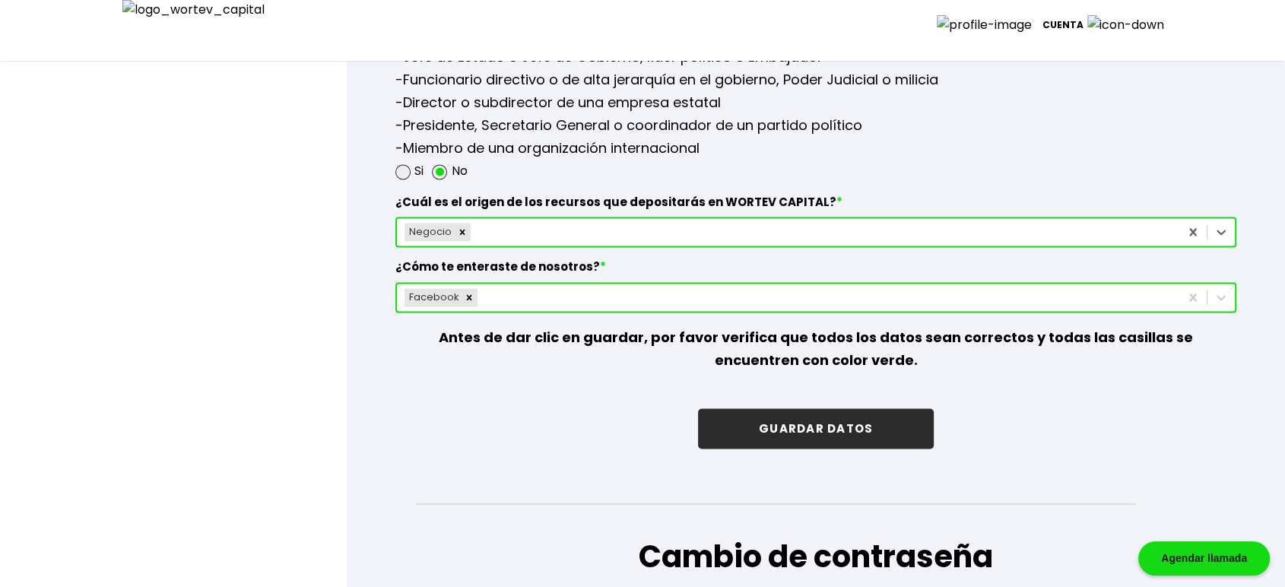
click at [807, 422] on button "GUARDAR DATOS" at bounding box center [816, 428] width 236 height 40
